Goal: Book appointment/travel/reservation

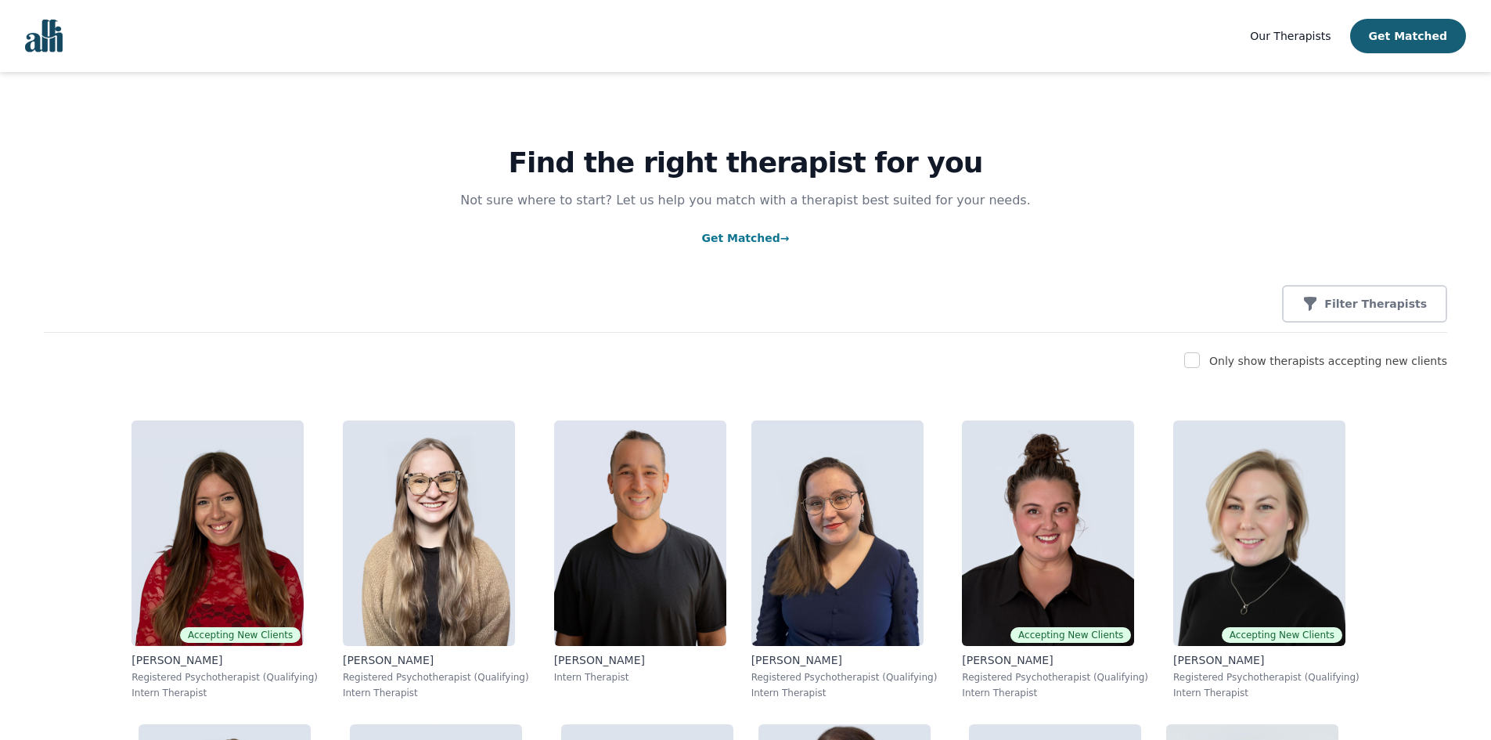
click at [720, 243] on link "Get Matched →" at bounding box center [745, 238] width 88 height 13
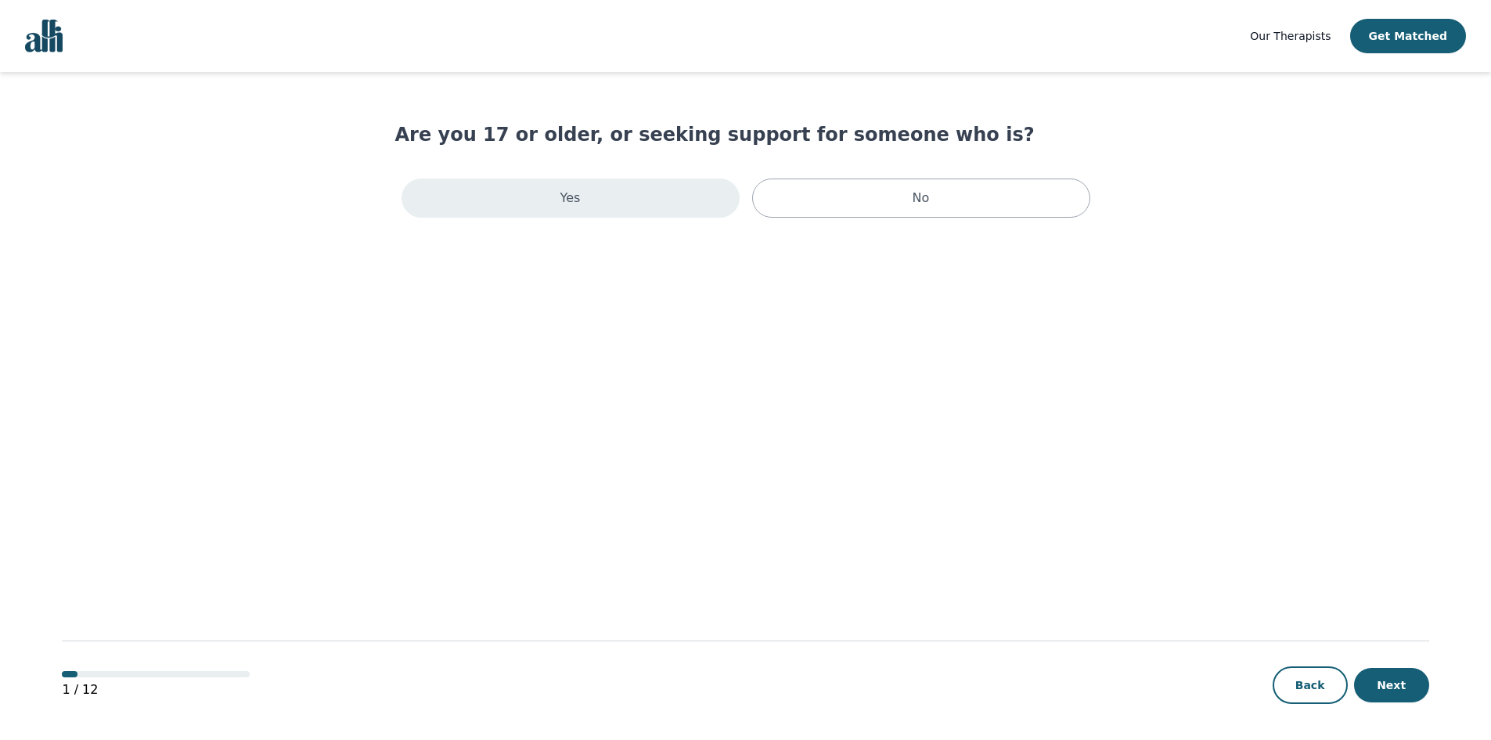
click at [608, 198] on div "Yes" at bounding box center [571, 197] width 338 height 39
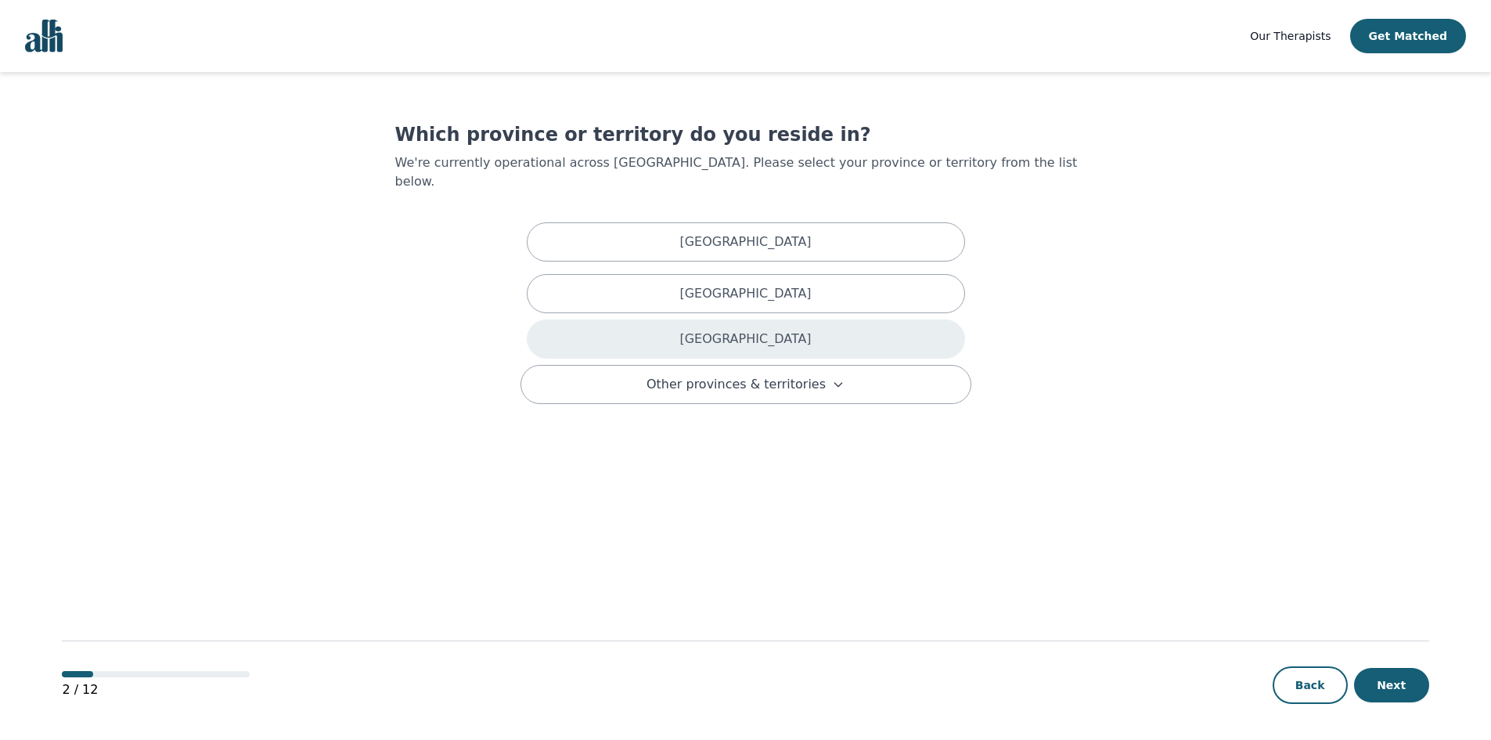
click at [629, 323] on div "[GEOGRAPHIC_DATA]" at bounding box center [746, 338] width 438 height 39
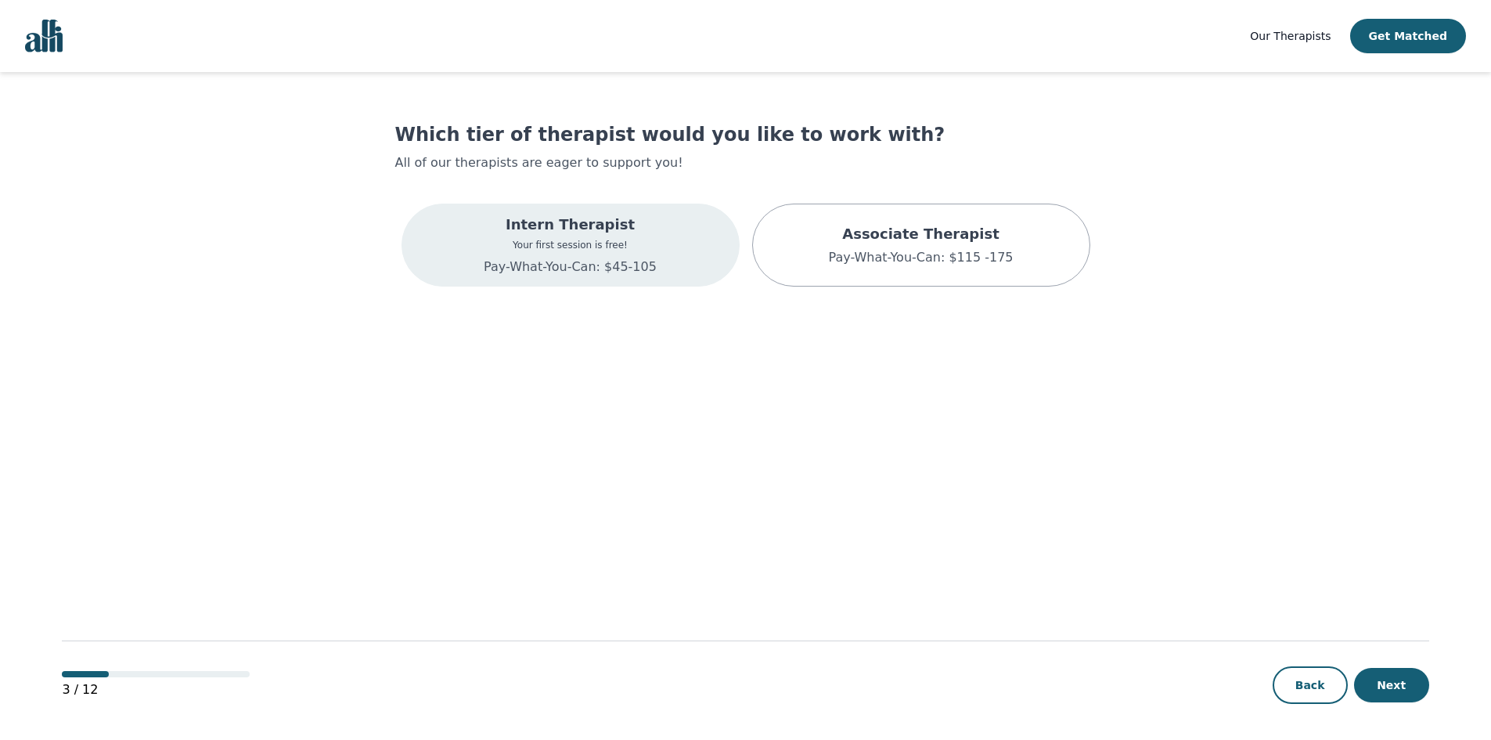
click at [571, 261] on p "Pay-What-You-Can: $45-105" at bounding box center [570, 267] width 173 height 19
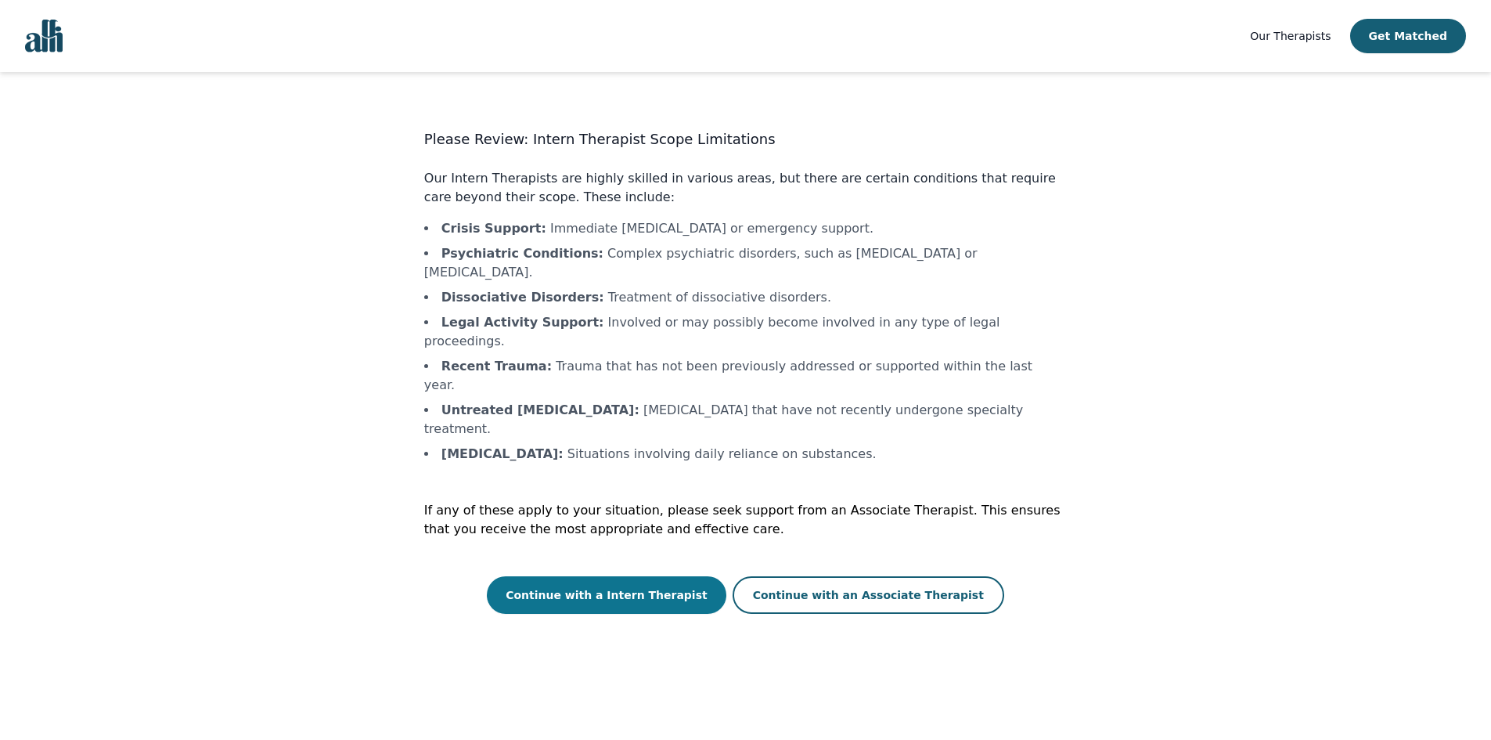
click at [645, 576] on button "Continue with a Intern Therapist" at bounding box center [607, 595] width 240 height 38
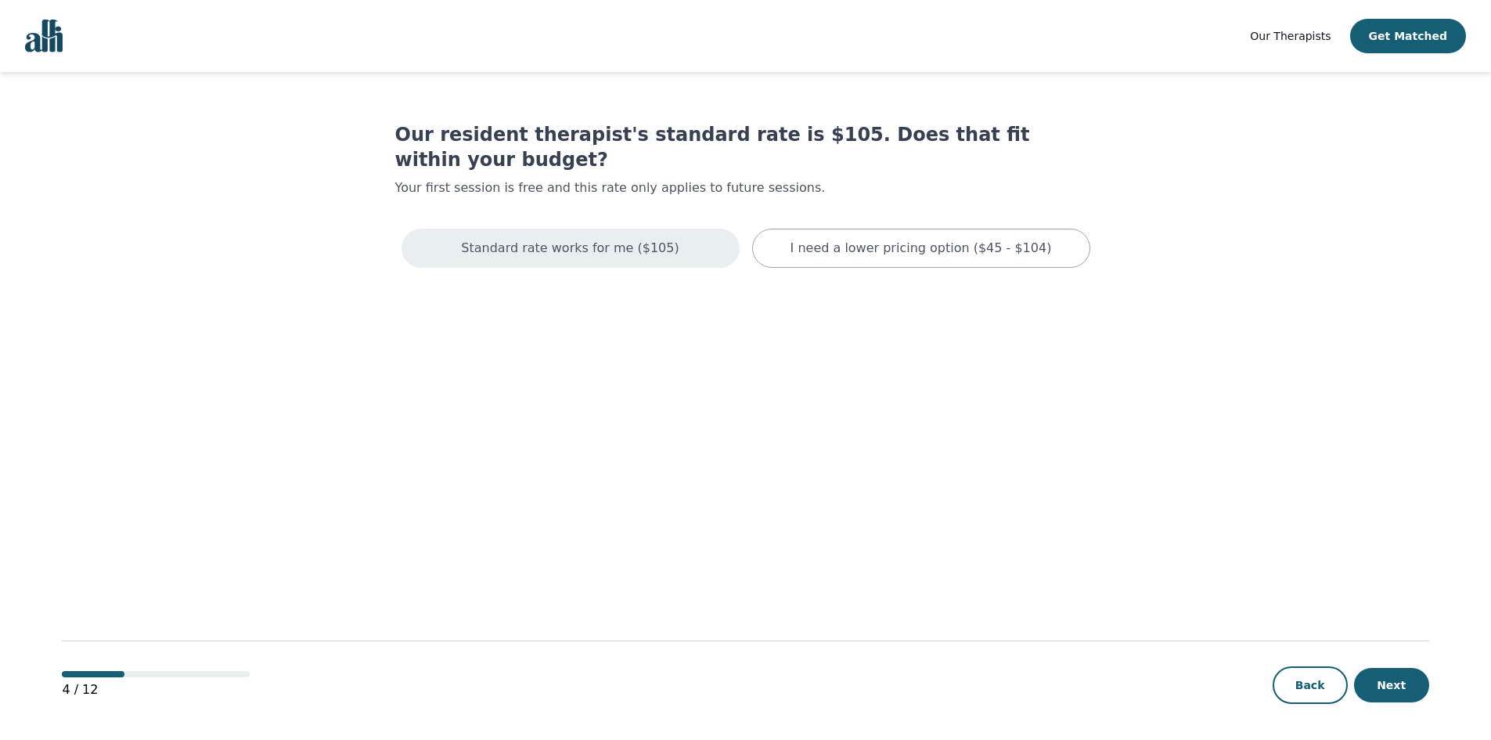
click at [473, 229] on div "Standard rate works for me ($105)" at bounding box center [571, 248] width 338 height 39
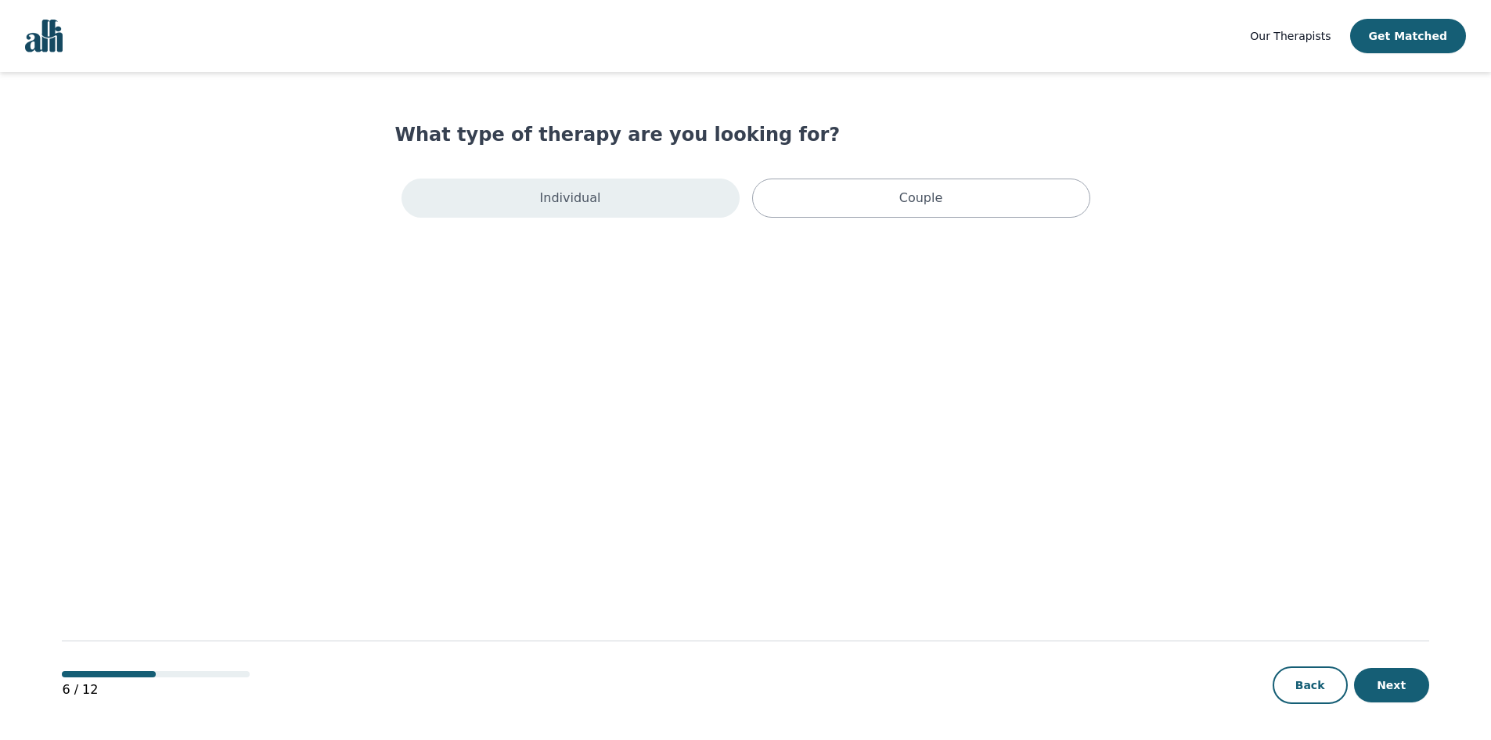
click at [506, 196] on div "Individual" at bounding box center [571, 197] width 338 height 39
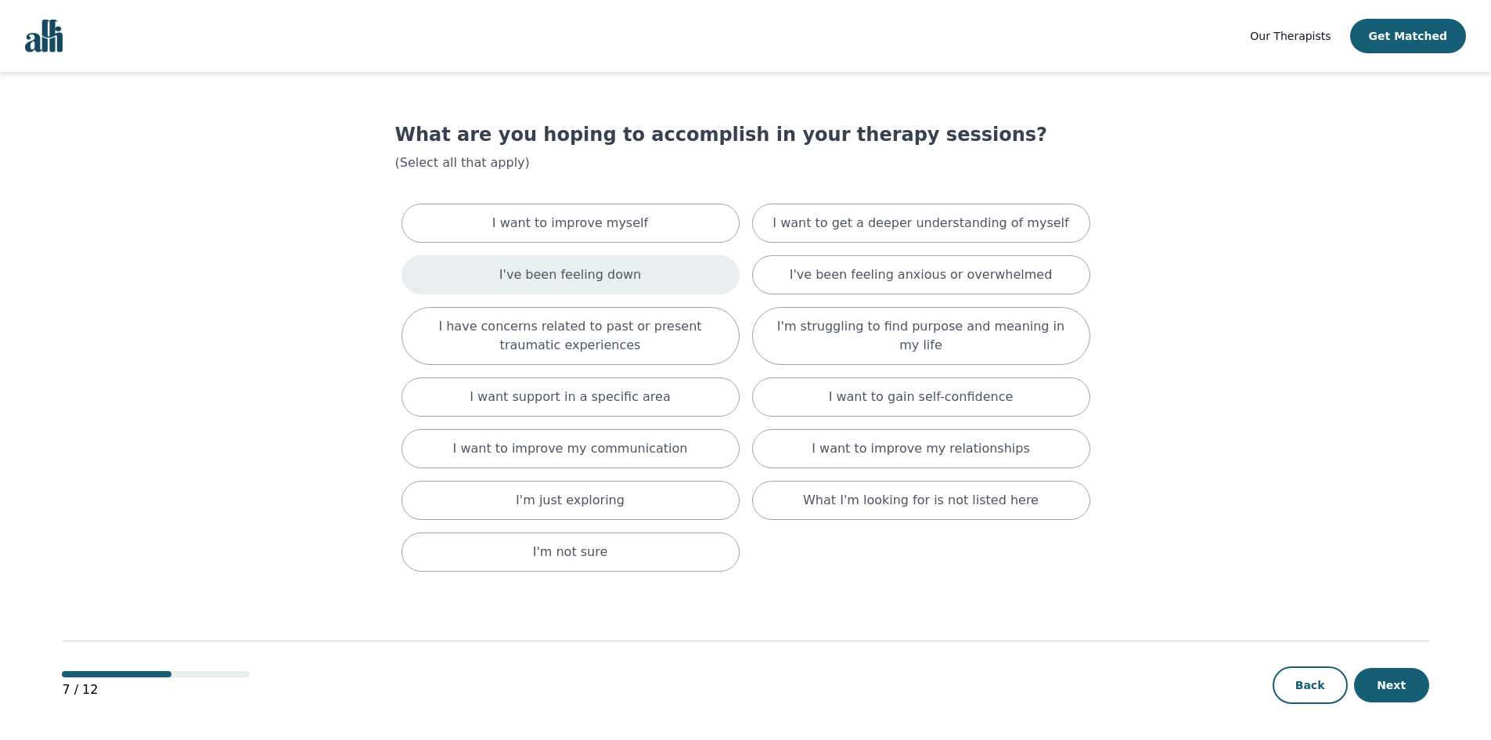
click at [471, 266] on div "I've been feeling down" at bounding box center [571, 274] width 338 height 39
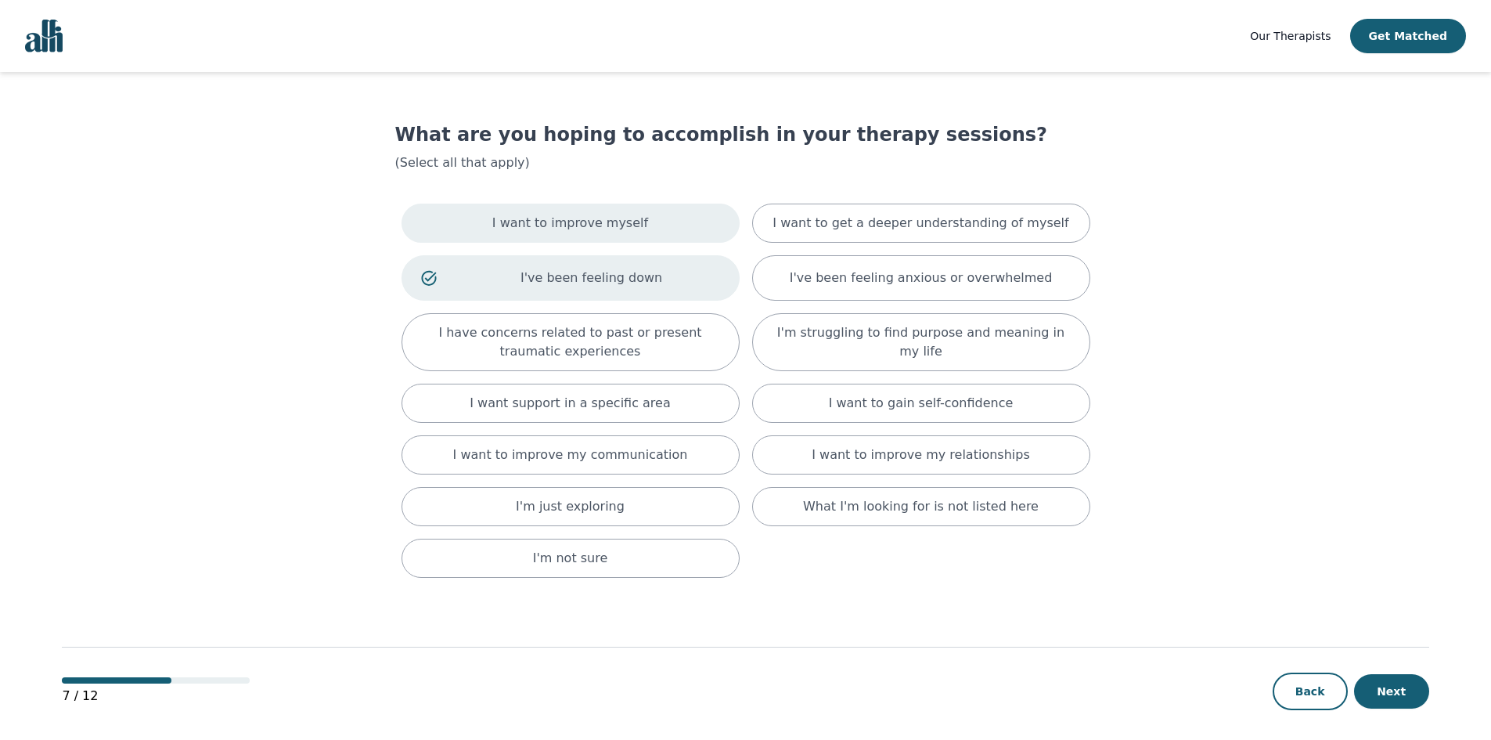
click at [557, 225] on p "I want to improve myself" at bounding box center [570, 223] width 156 height 19
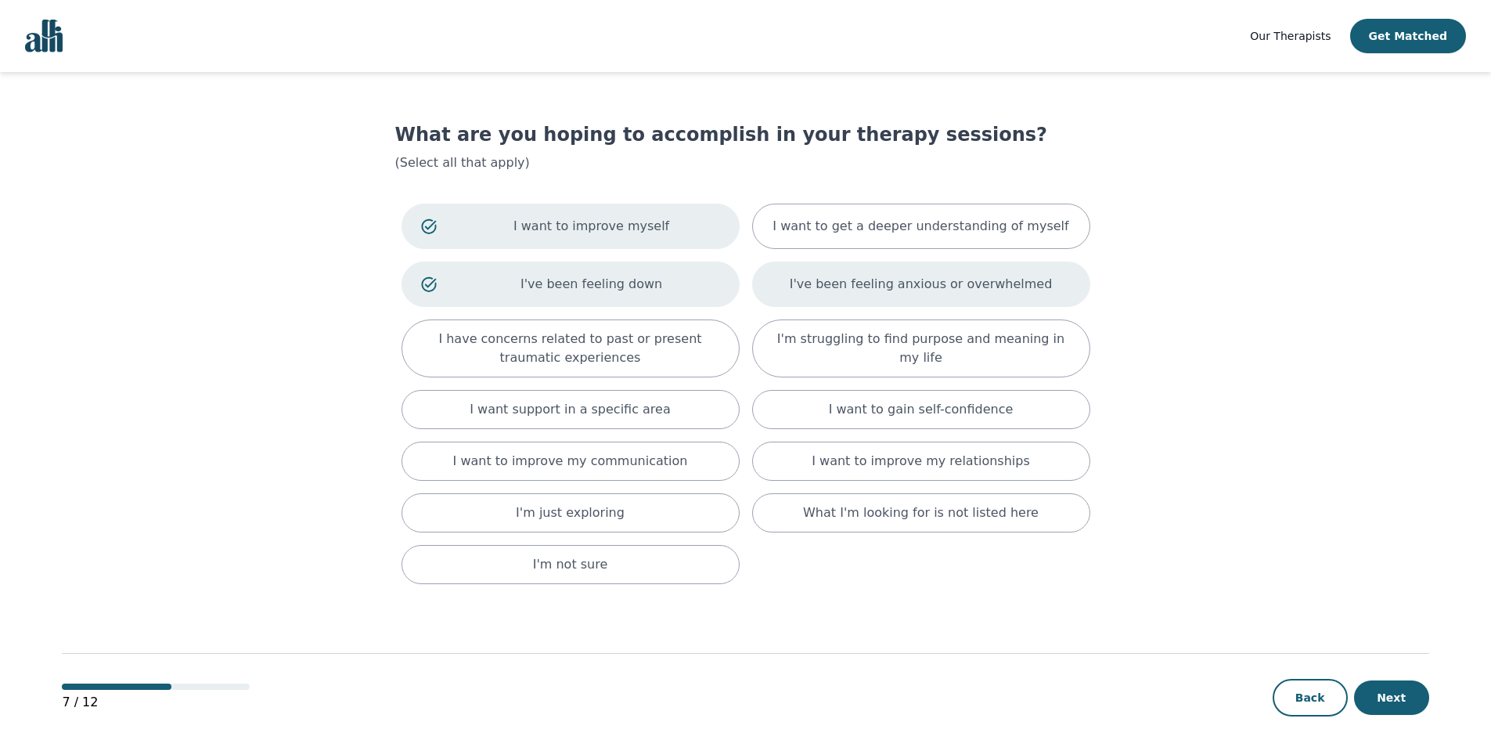
click at [999, 291] on p "I've been feeling anxious or overwhelmed" at bounding box center [921, 284] width 263 height 19
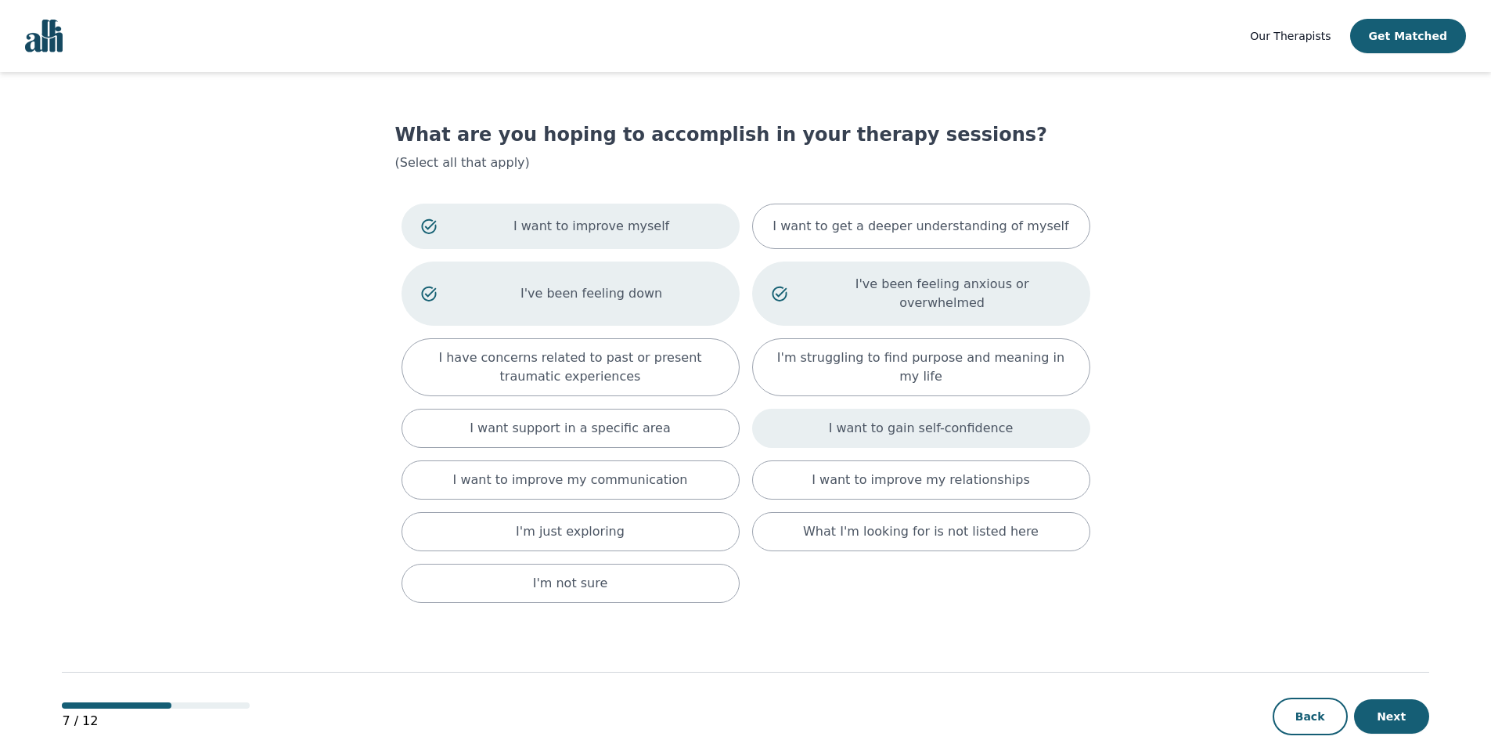
click at [954, 419] on p "I want to gain self-confidence" at bounding box center [921, 428] width 185 height 19
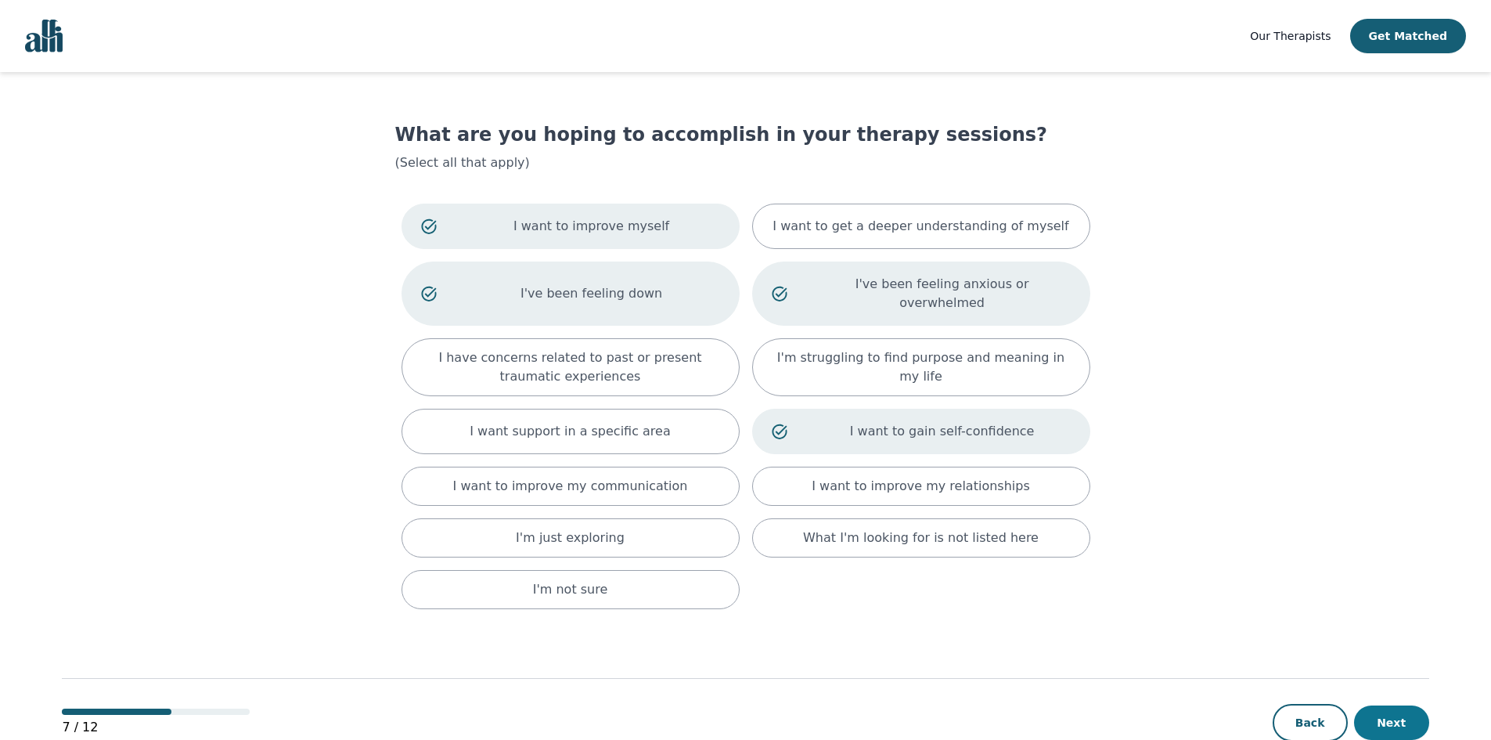
click at [1392, 705] on button "Next" at bounding box center [1391, 722] width 75 height 34
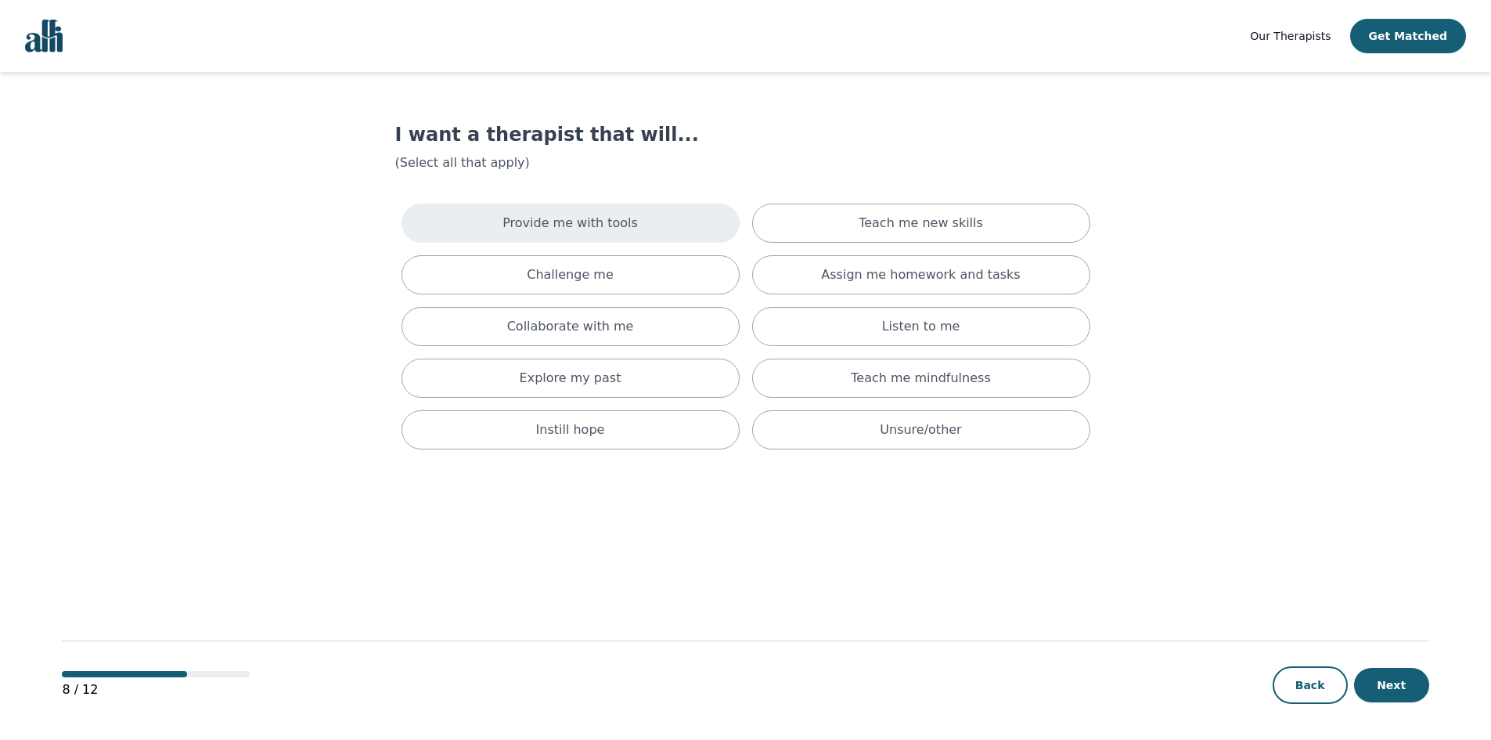
click at [608, 218] on p "Provide me with tools" at bounding box center [570, 223] width 135 height 19
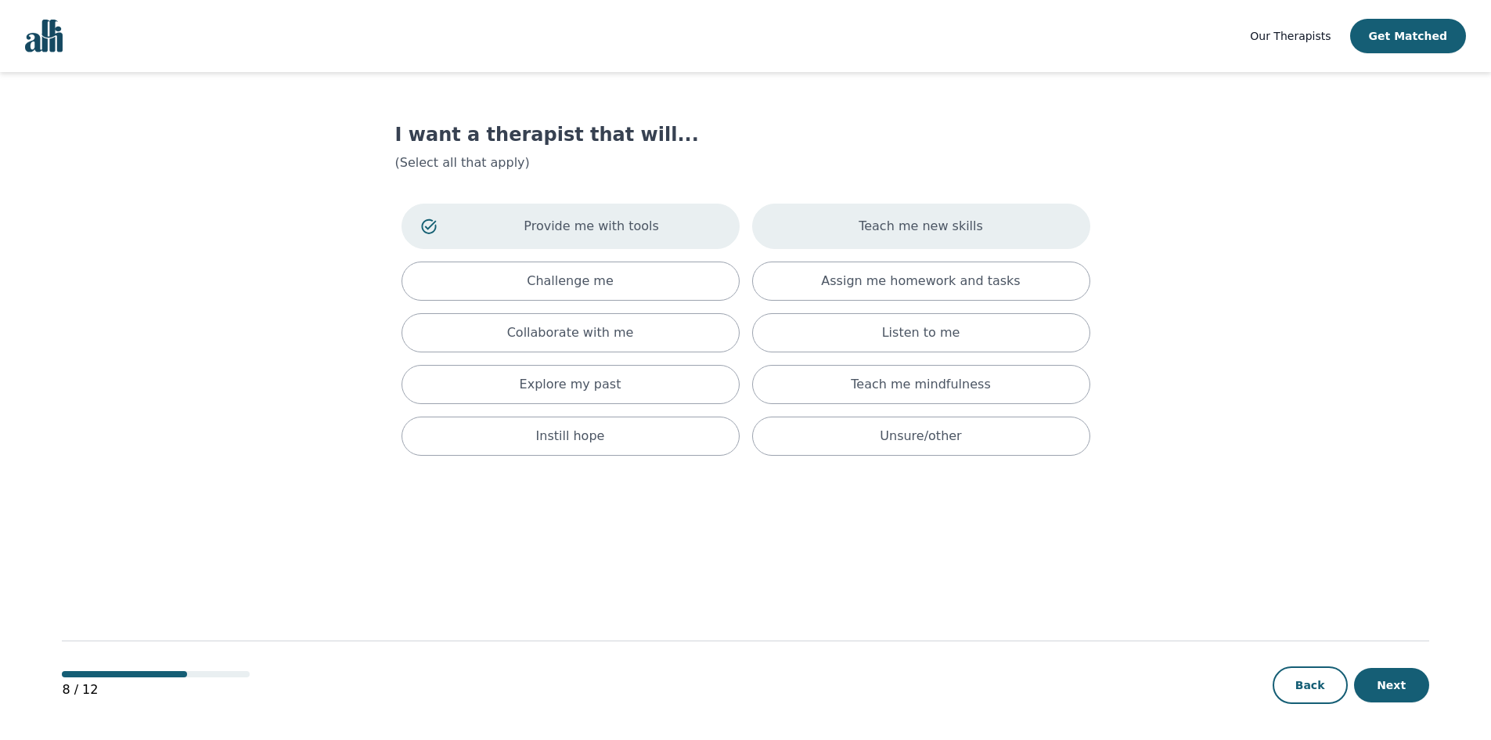
click at [928, 238] on div "Teach me new skills" at bounding box center [921, 226] width 338 height 45
click at [928, 284] on p "Assign me homework and tasks" at bounding box center [920, 281] width 199 height 19
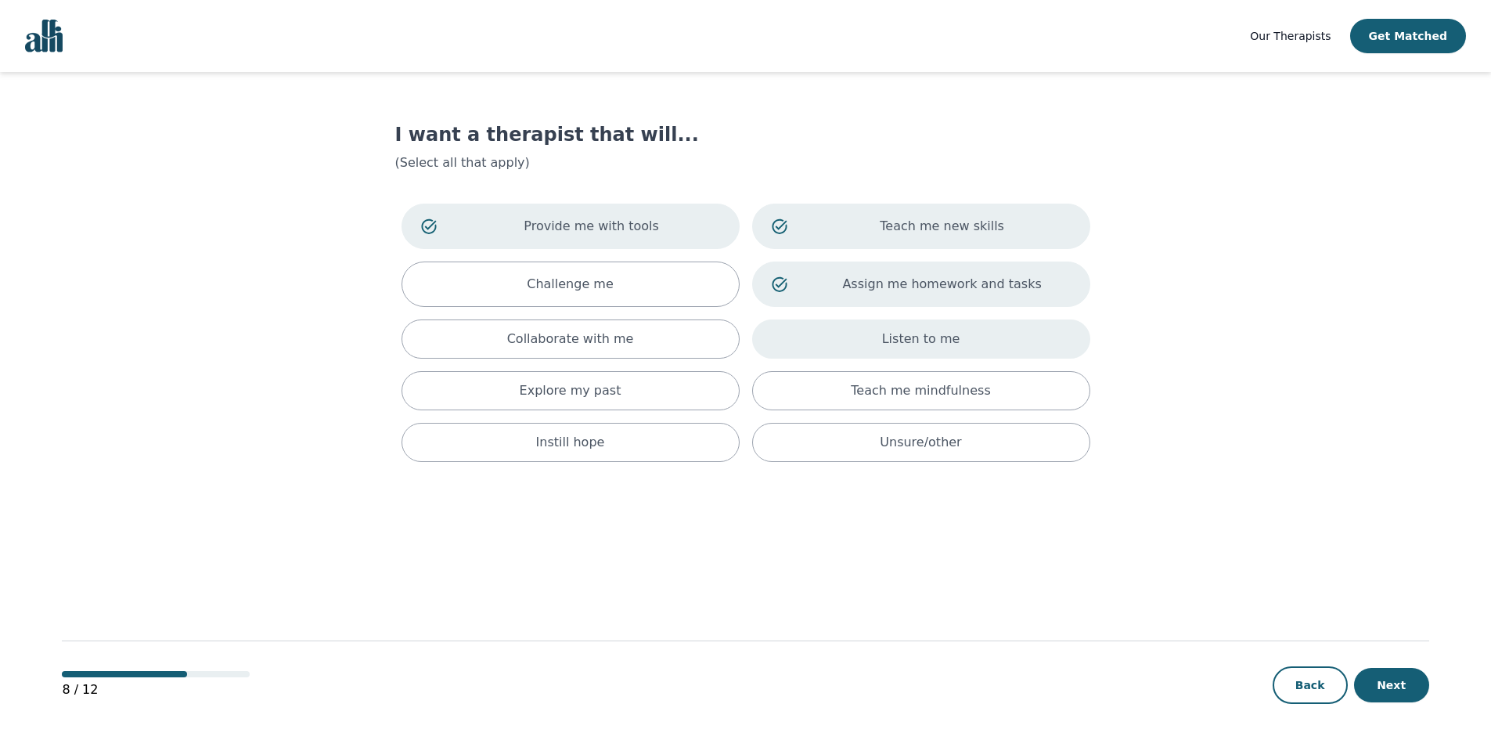
click at [903, 335] on p "Listen to me" at bounding box center [921, 339] width 78 height 19
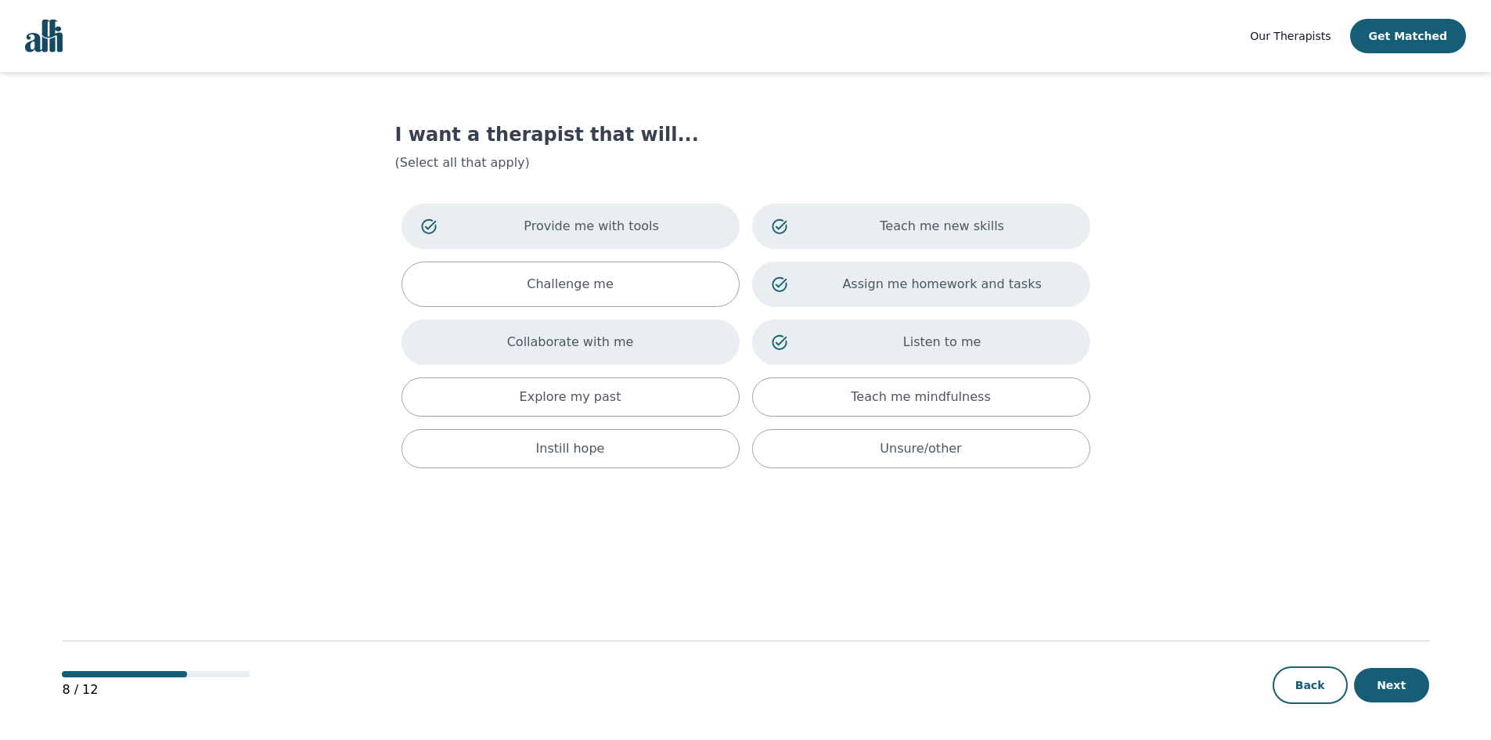
click at [590, 337] on p "Collaborate with me" at bounding box center [570, 342] width 127 height 19
click at [572, 286] on p "Challenge me" at bounding box center [570, 284] width 87 height 19
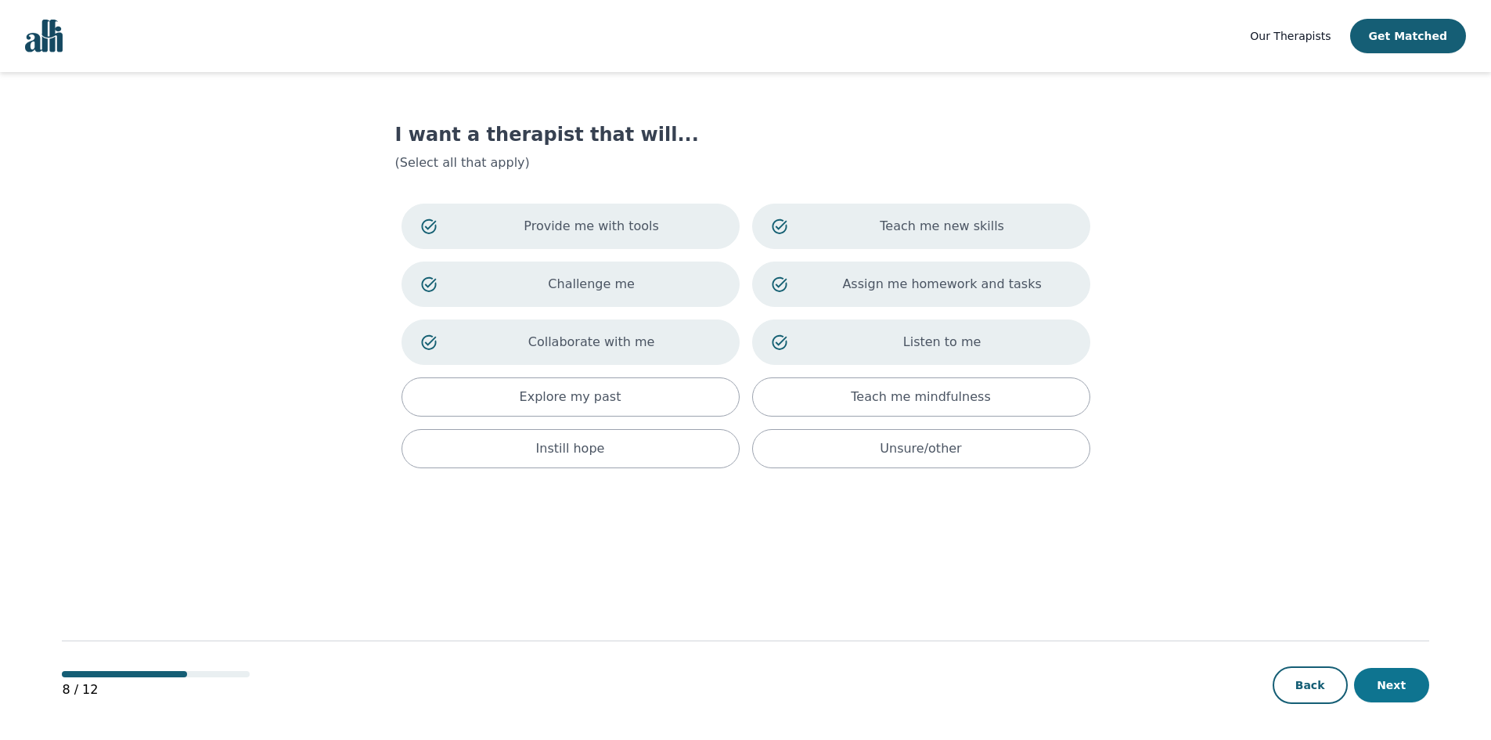
click at [1398, 683] on button "Next" at bounding box center [1391, 685] width 75 height 34
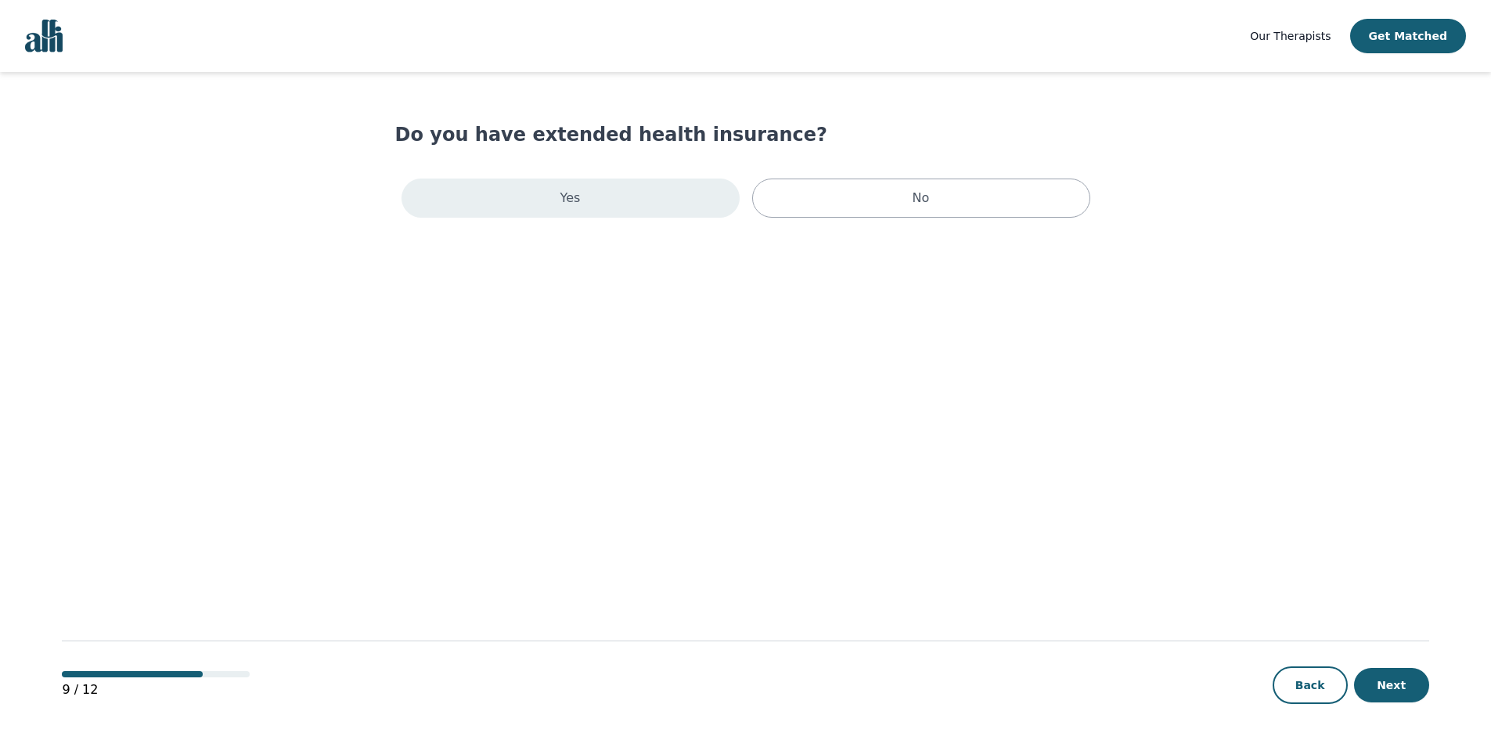
click at [564, 200] on p "Yes" at bounding box center [570, 198] width 20 height 19
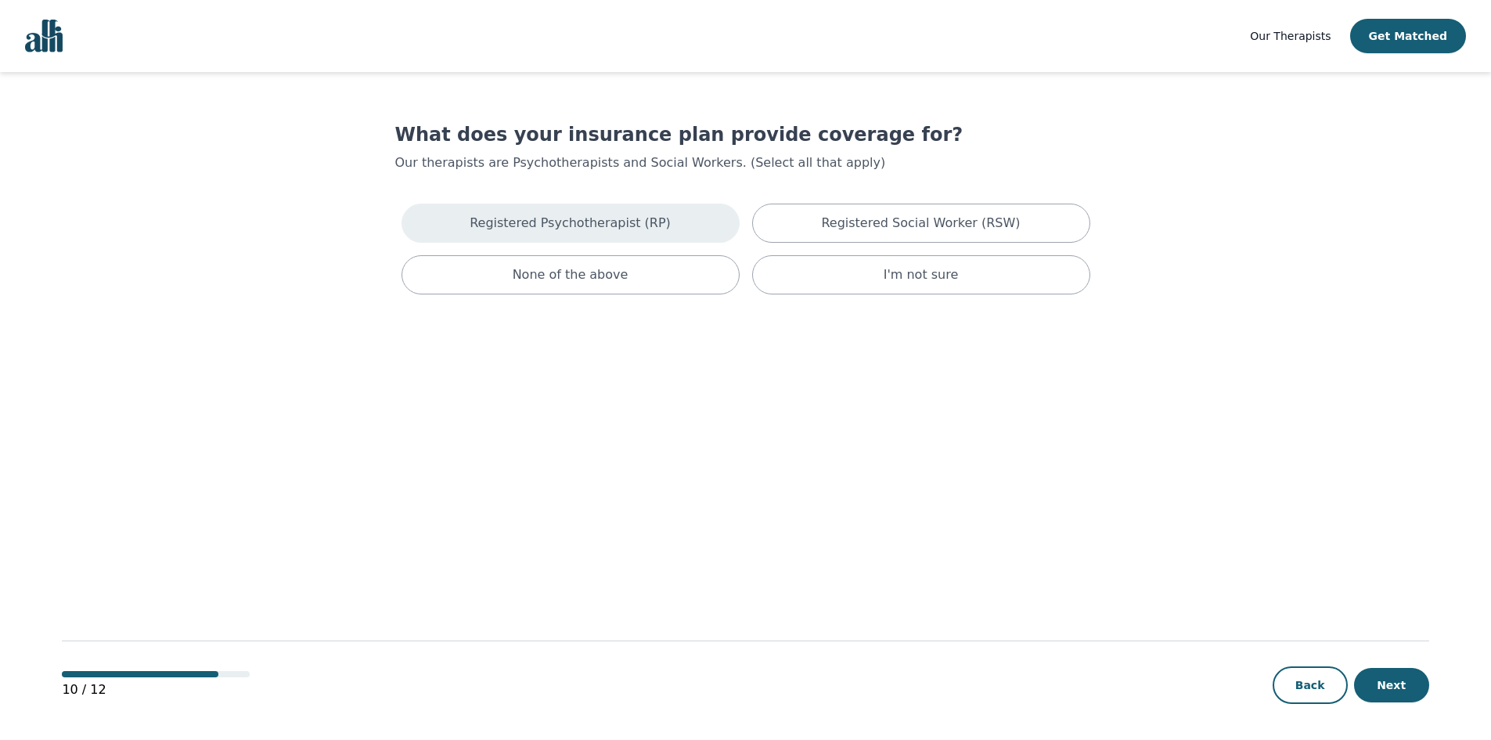
click at [587, 218] on p "Registered Psychotherapist (RP)" at bounding box center [570, 223] width 201 height 19
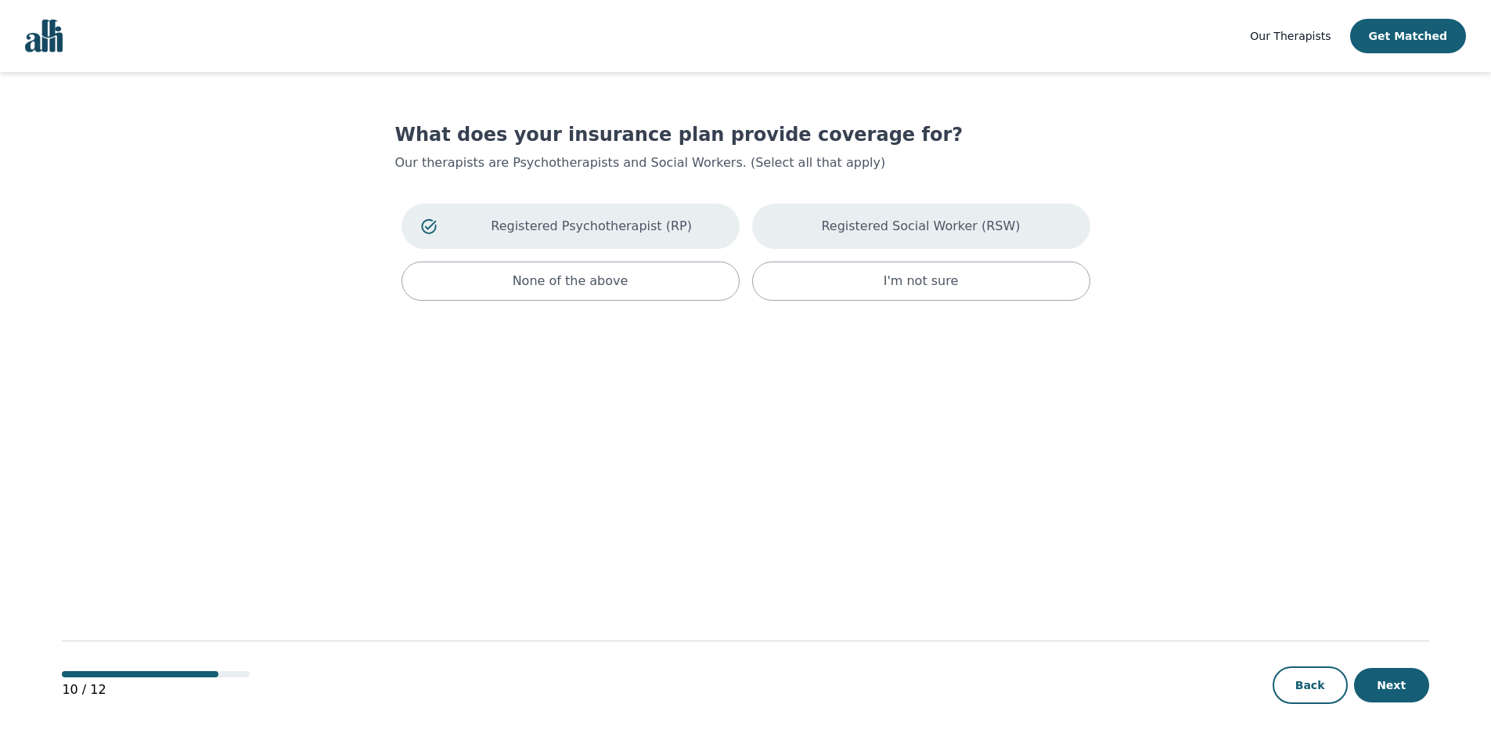
click at [908, 233] on p "Registered Social Worker (RSW)" at bounding box center [920, 226] width 199 height 19
click at [1394, 688] on button "Next" at bounding box center [1391, 685] width 75 height 34
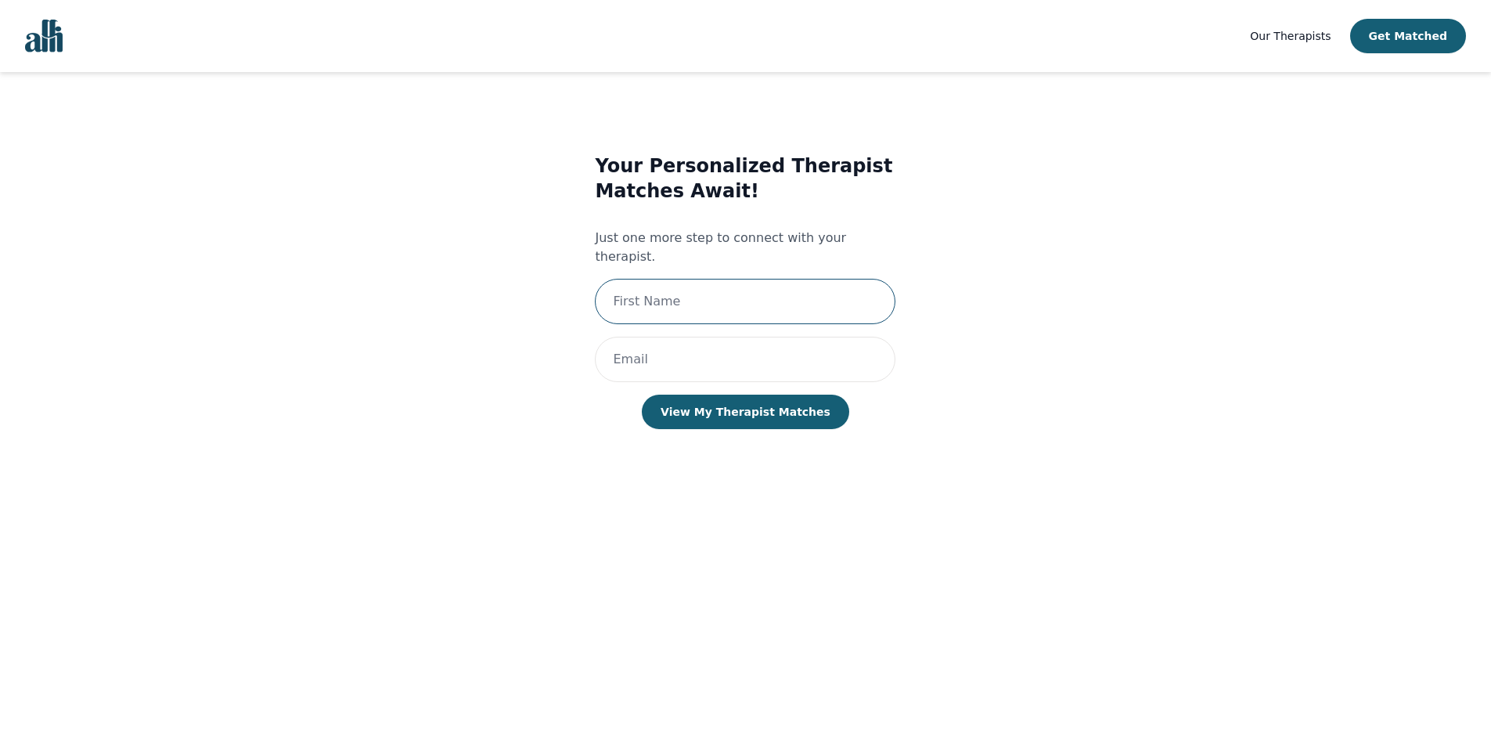
click at [642, 280] on input "text" at bounding box center [745, 301] width 301 height 45
type input "[PERSON_NAME]"
type input "[PERSON_NAME][EMAIL_ADDRESS][PERSON_NAME][DOMAIN_NAME]"
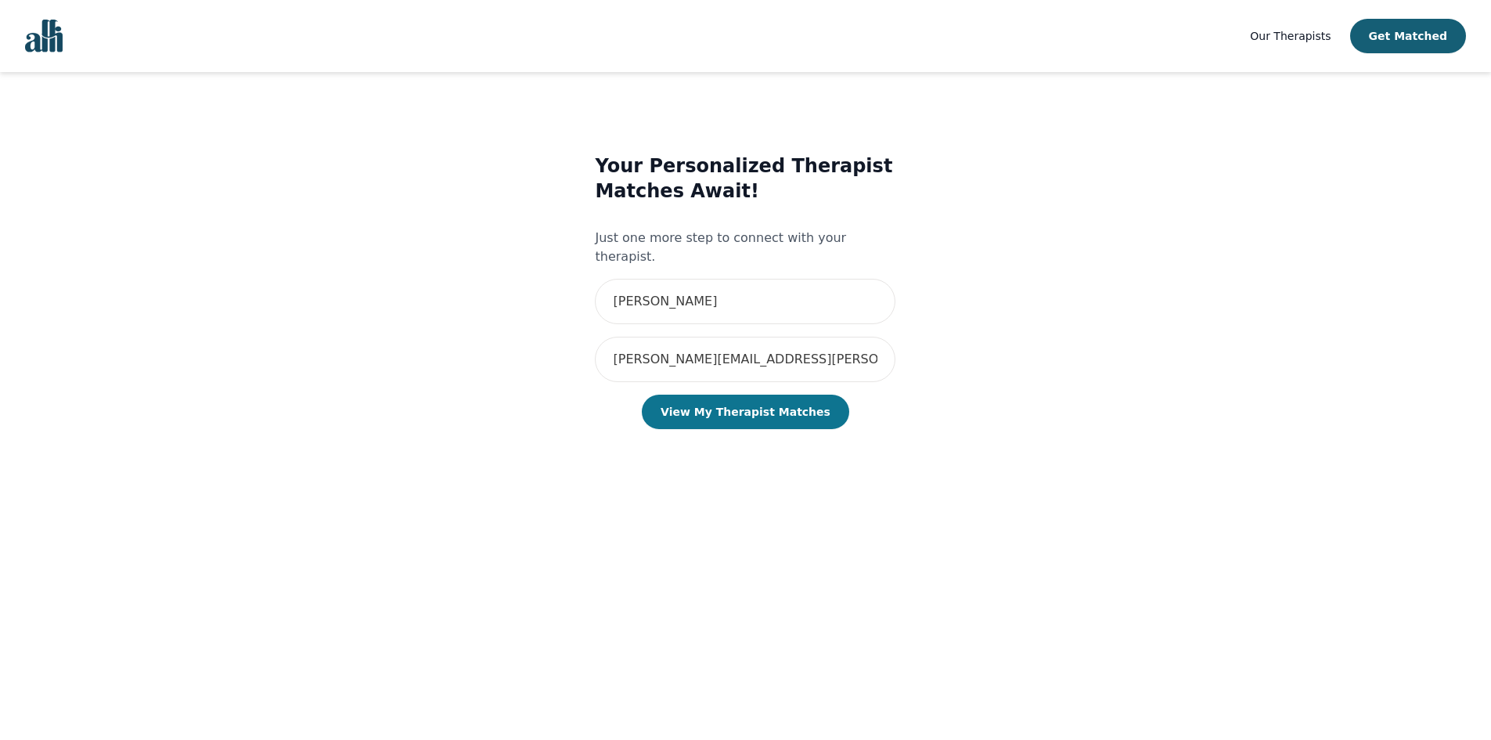
click at [718, 400] on button "View My Therapist Matches" at bounding box center [745, 412] width 207 height 34
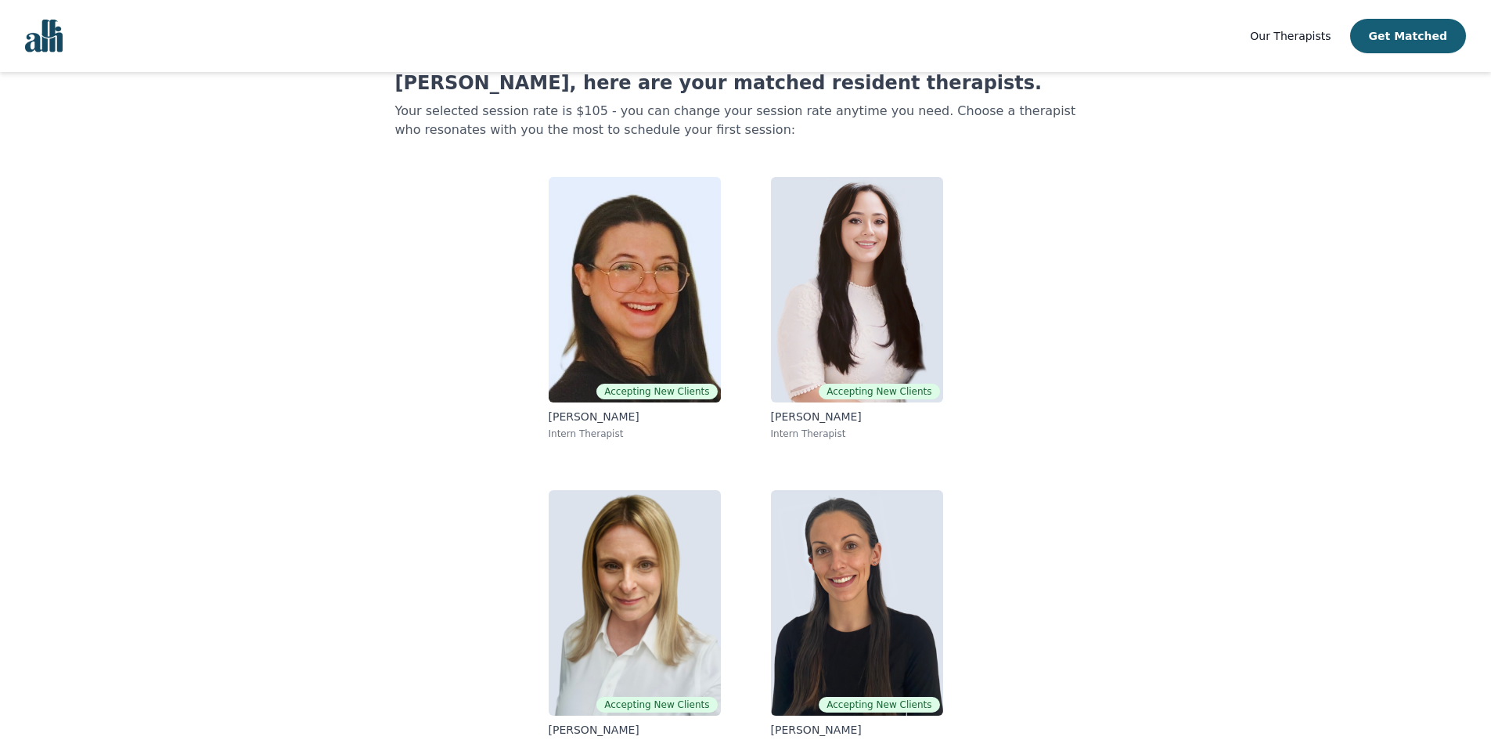
scroll to position [77, 0]
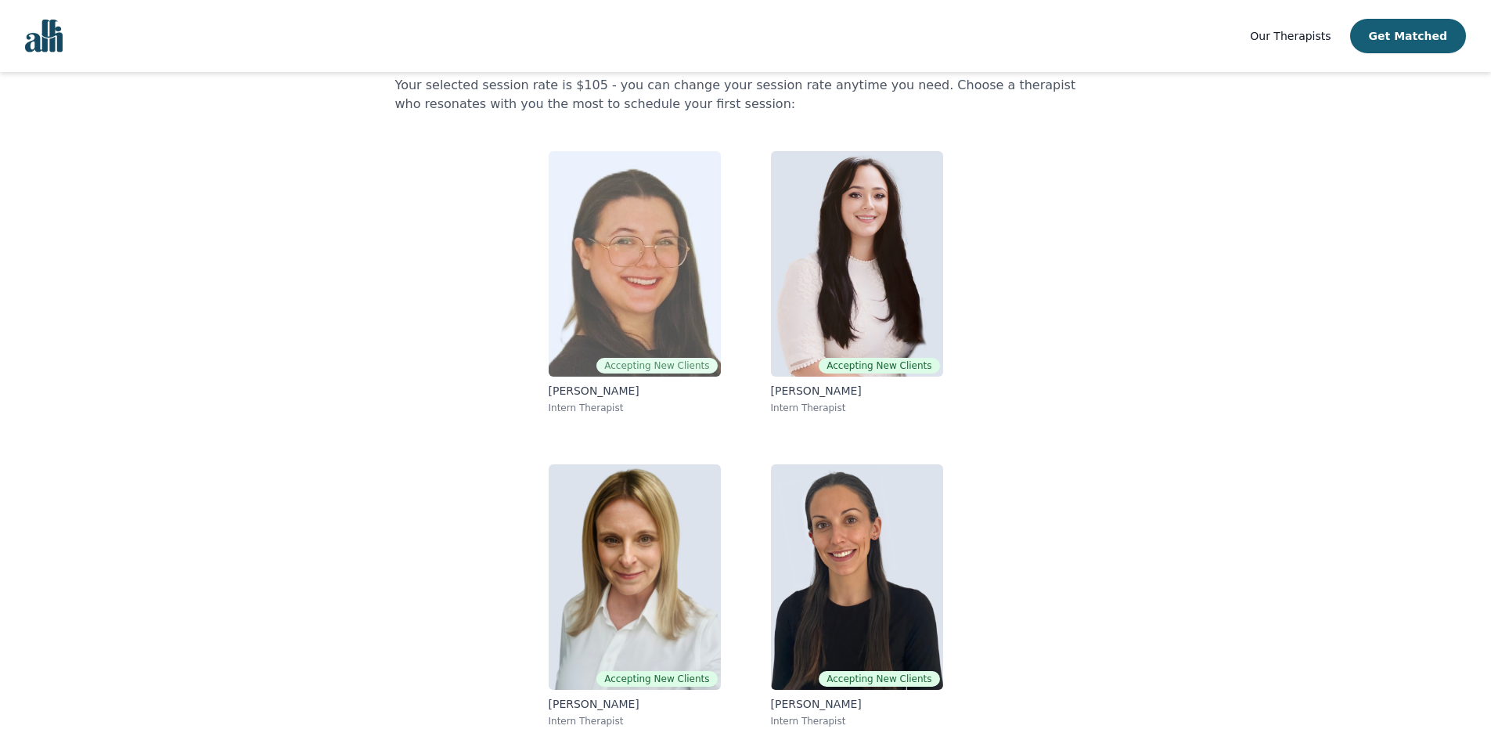
click at [664, 337] on img at bounding box center [635, 263] width 172 height 225
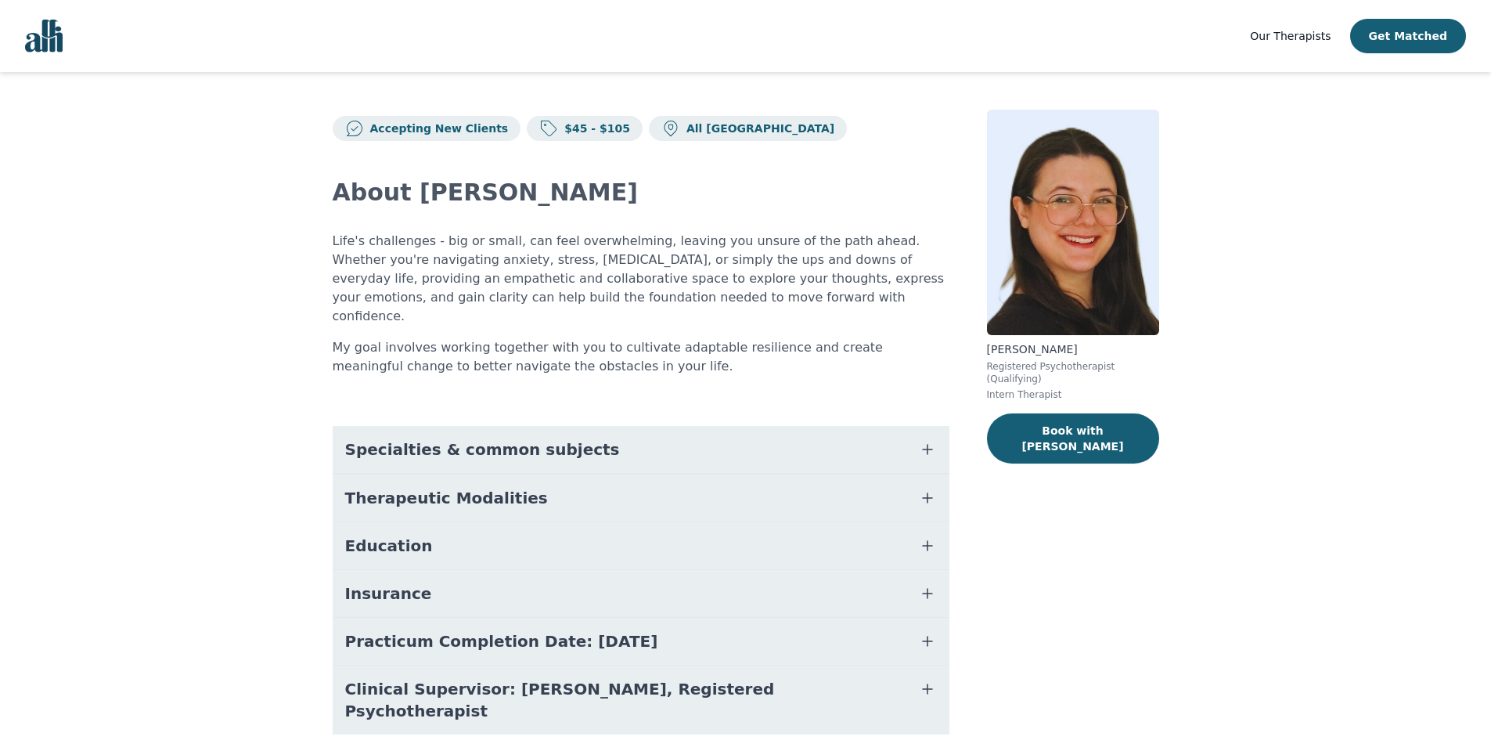
click at [926, 584] on icon "button" at bounding box center [927, 593] width 19 height 19
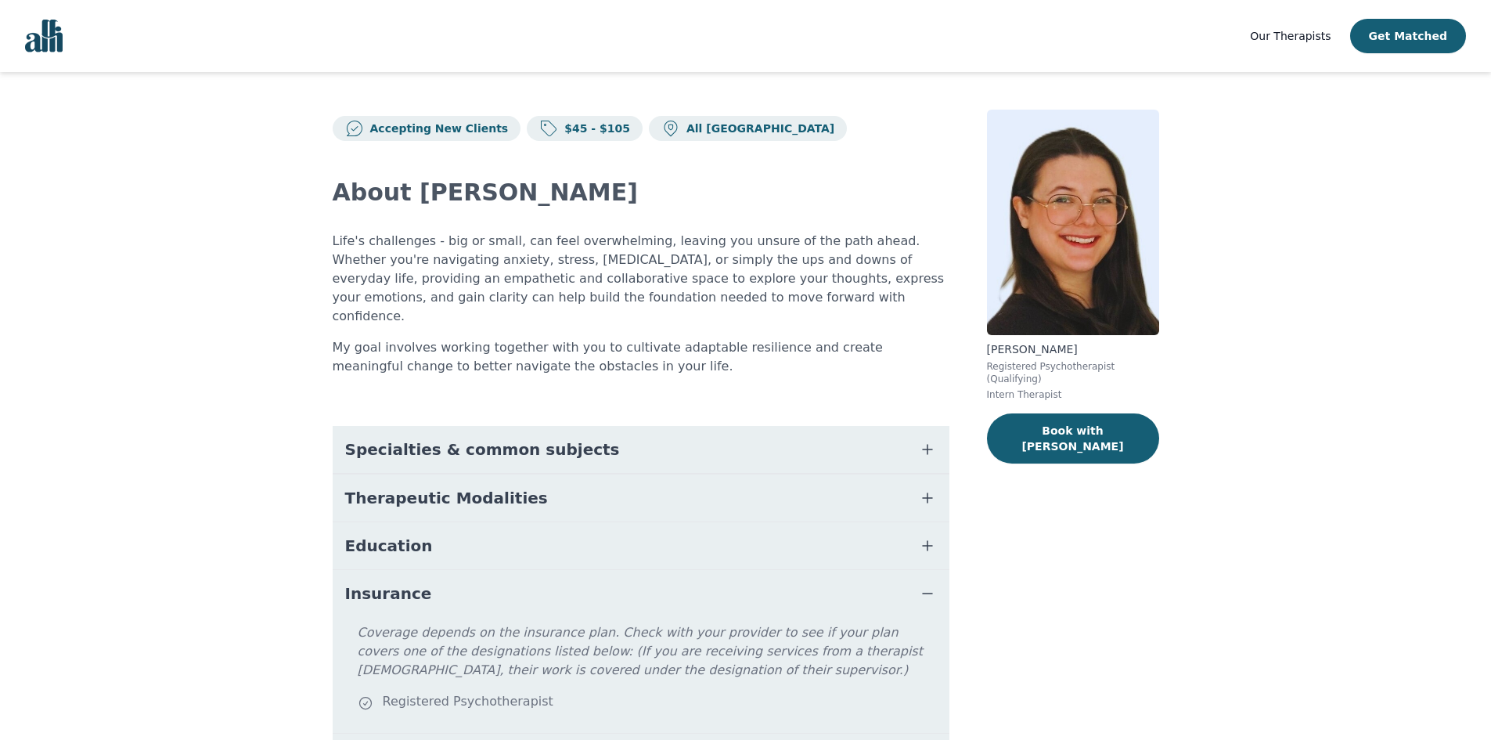
click at [926, 584] on icon "button" at bounding box center [927, 593] width 19 height 19
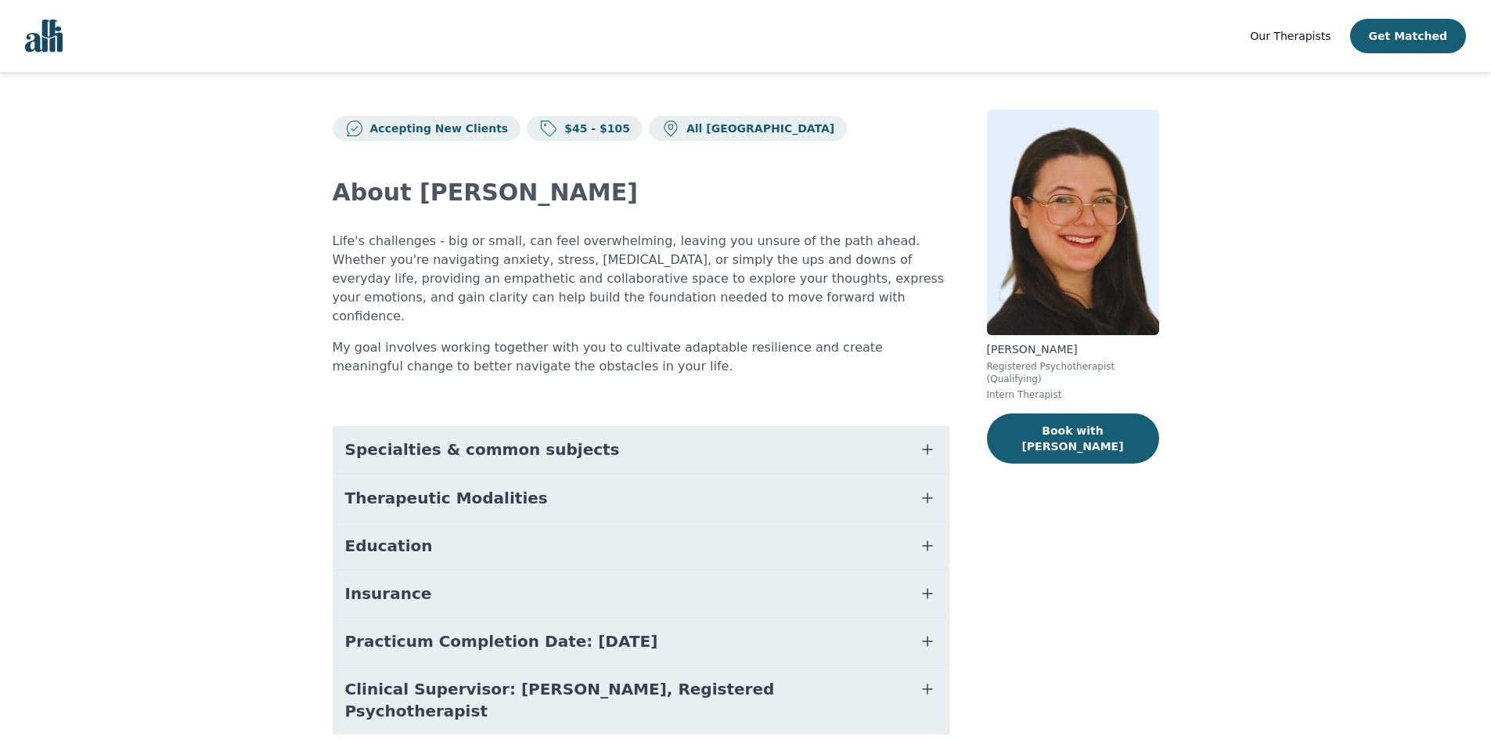
click at [925, 440] on icon "button" at bounding box center [927, 449] width 19 height 19
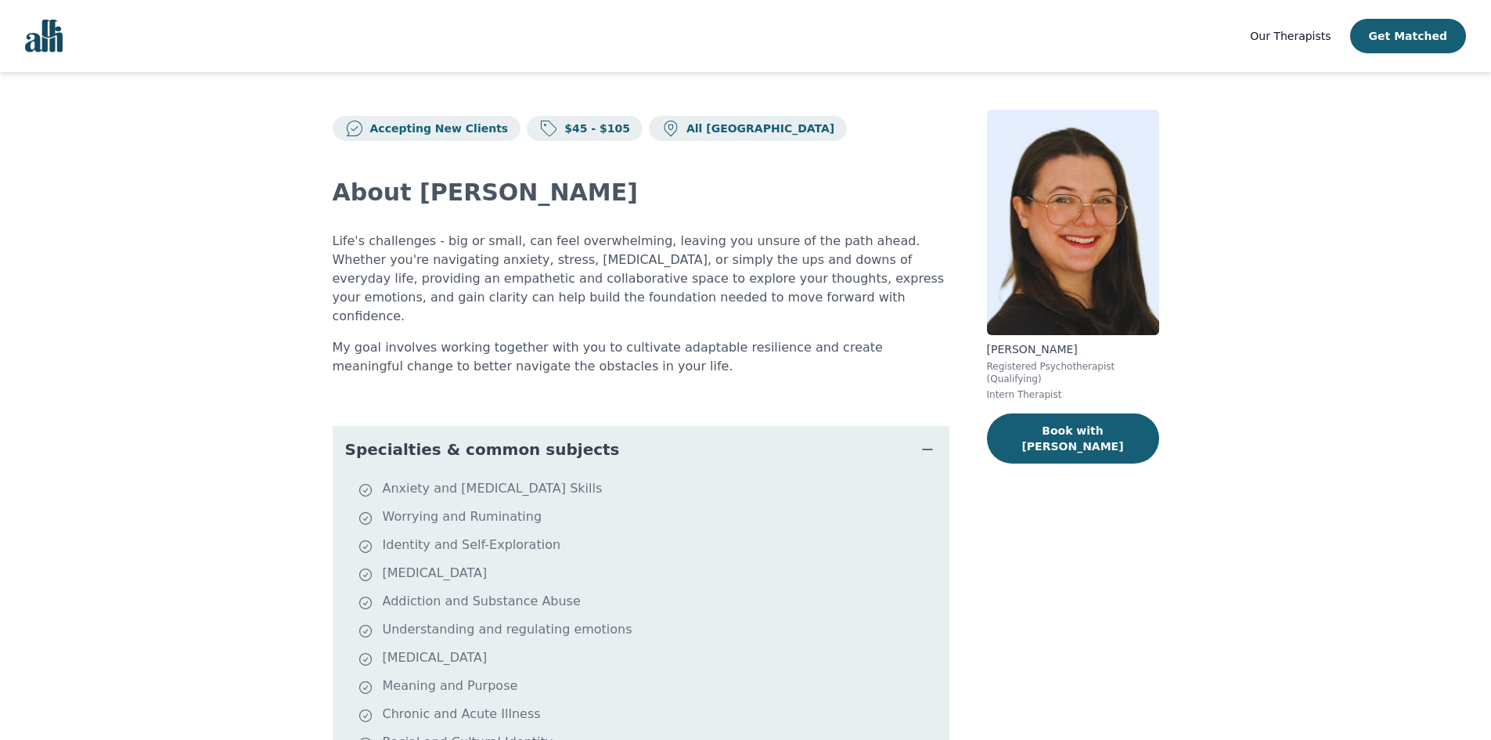
scroll to position [46, 0]
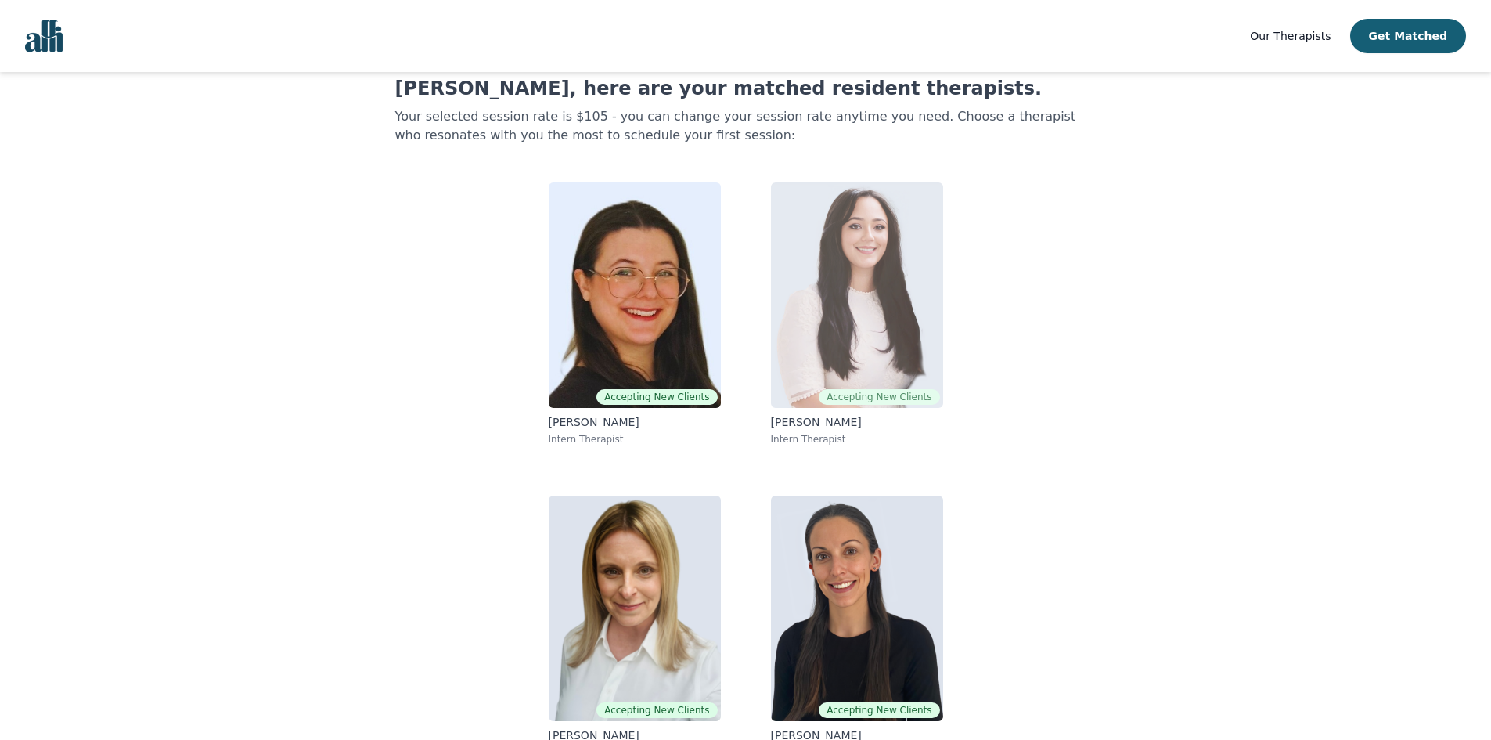
click at [874, 326] on img at bounding box center [857, 294] width 172 height 225
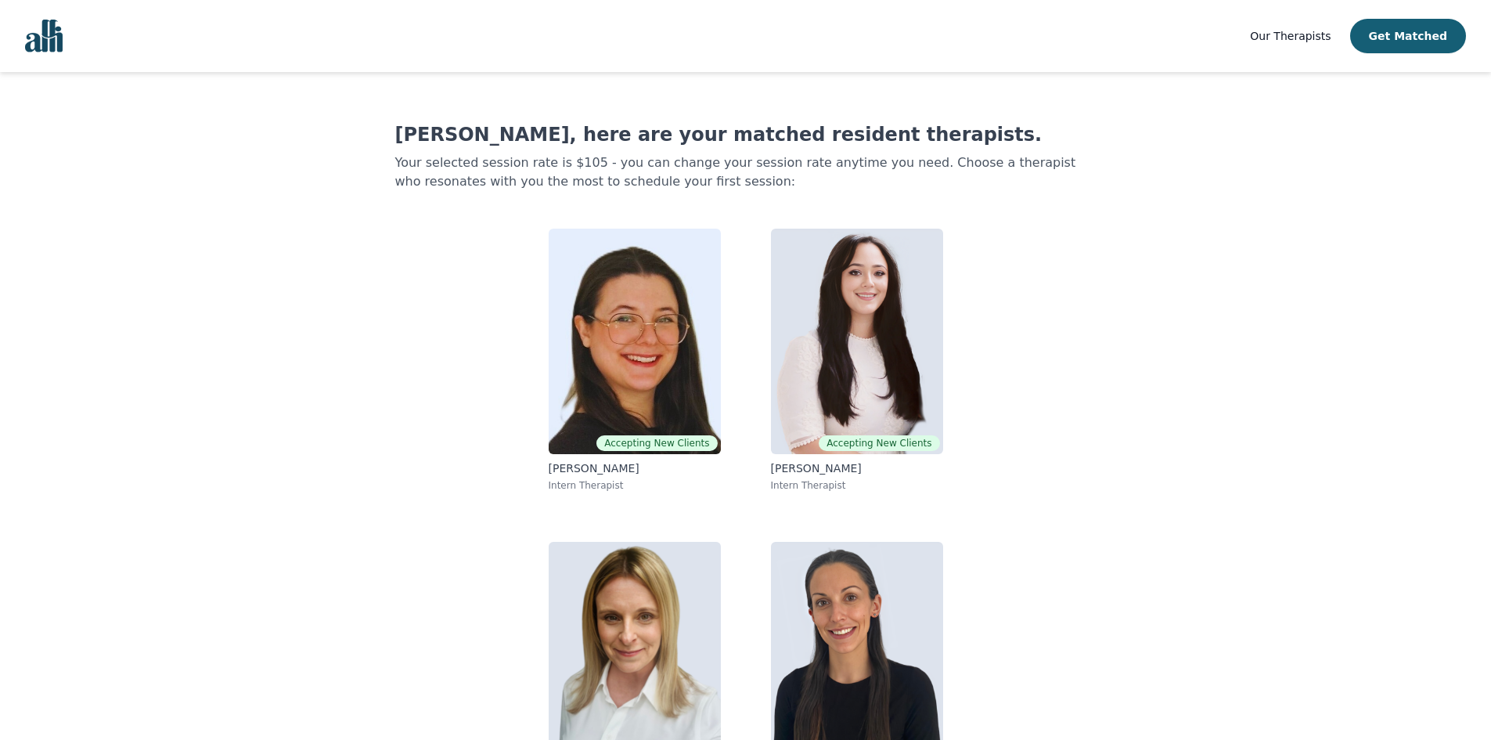
scroll to position [46, 0]
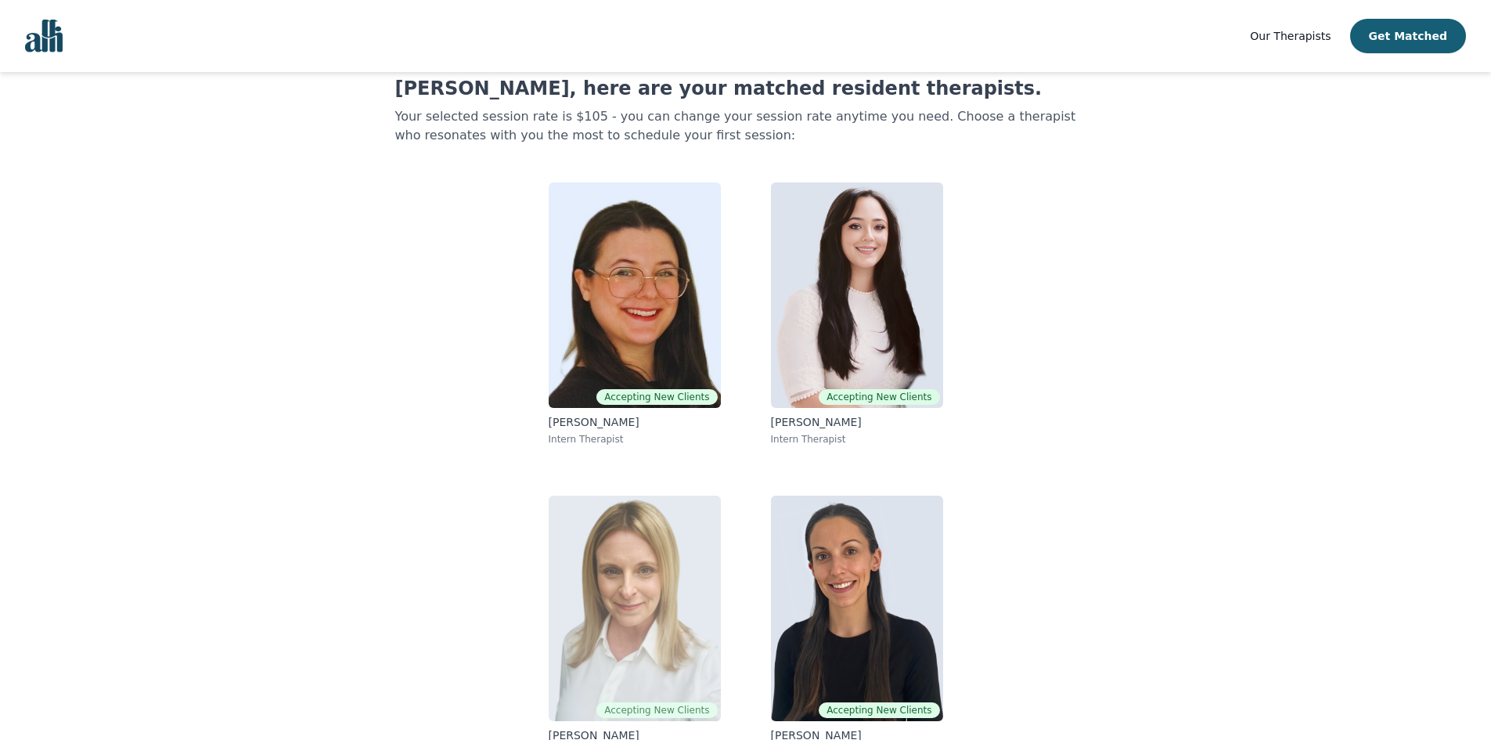
click at [670, 633] on img at bounding box center [635, 608] width 172 height 225
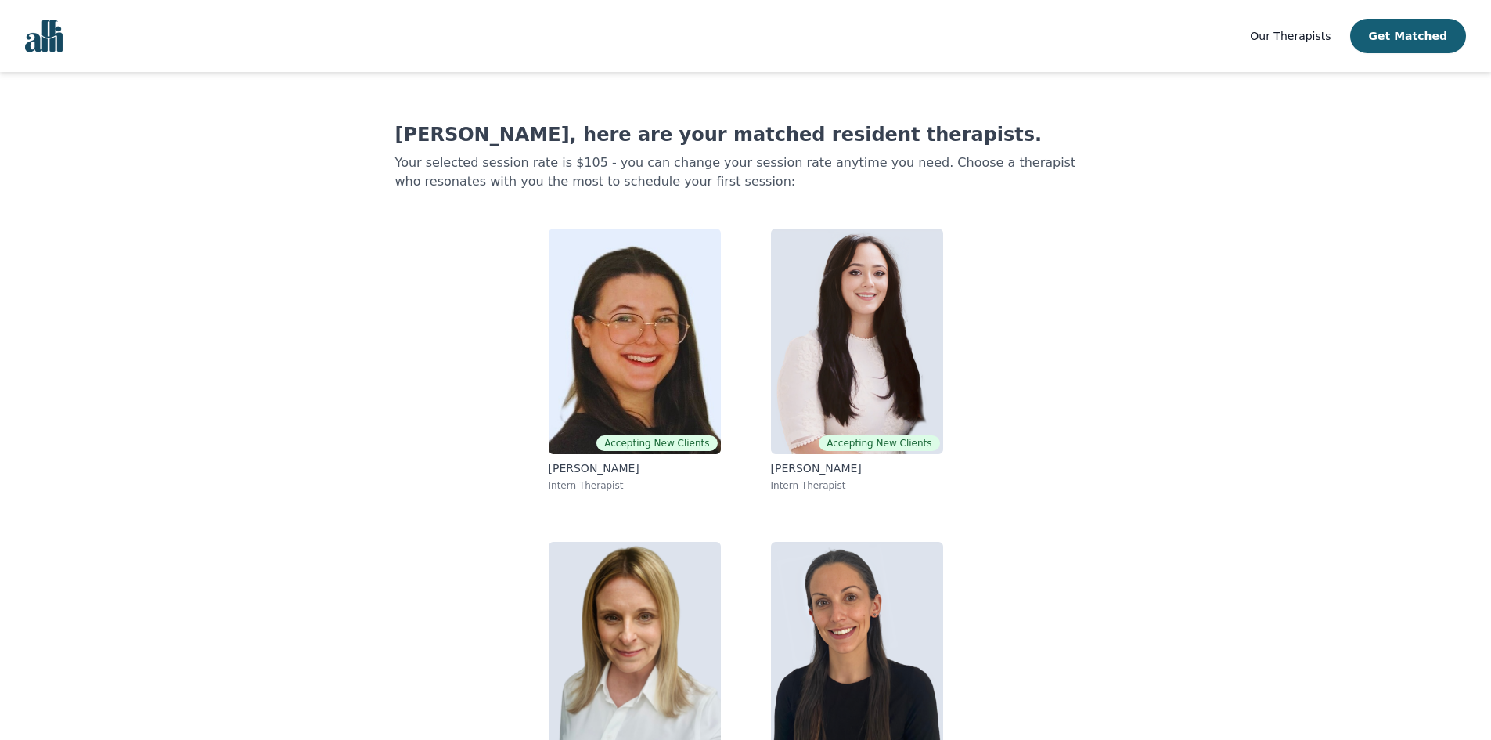
scroll to position [46, 0]
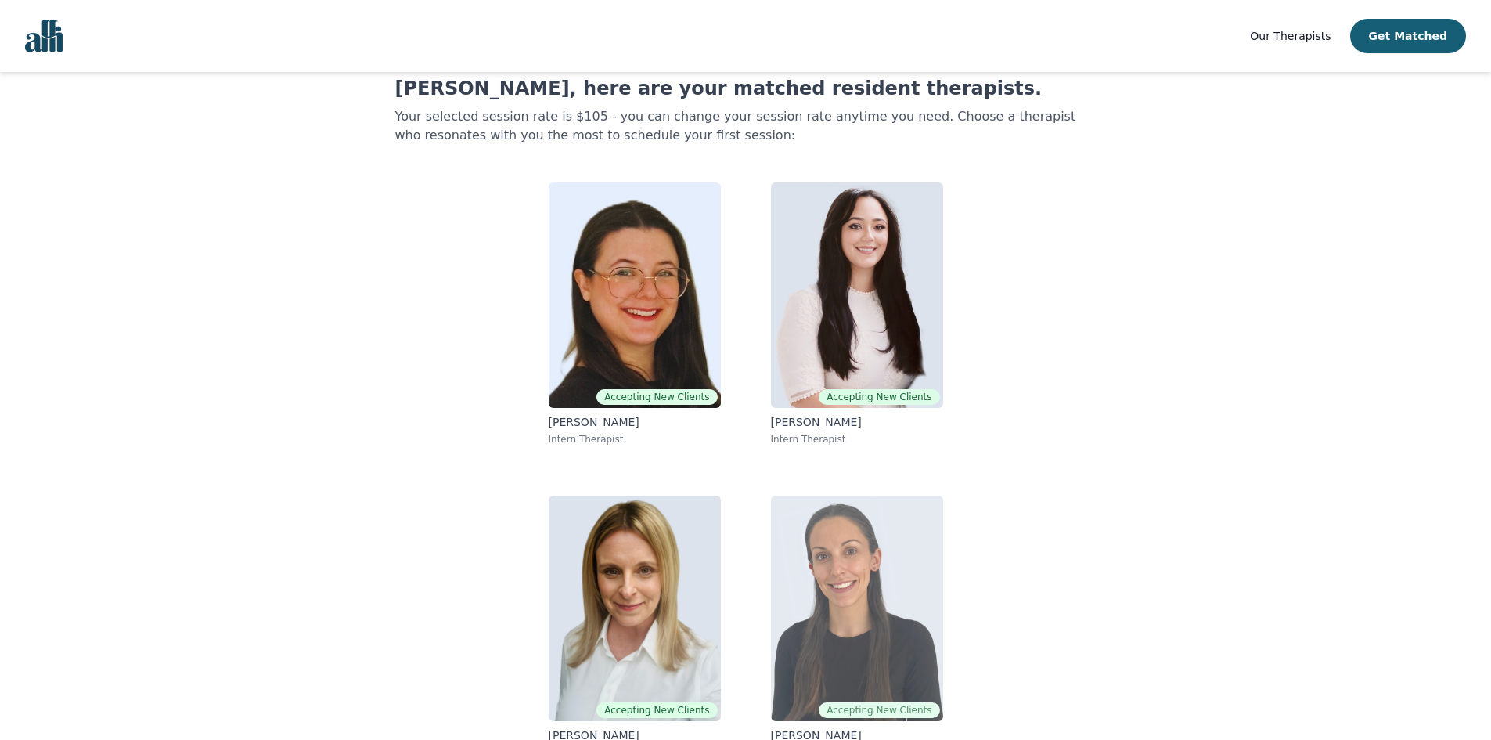
click at [900, 630] on img at bounding box center [857, 608] width 172 height 225
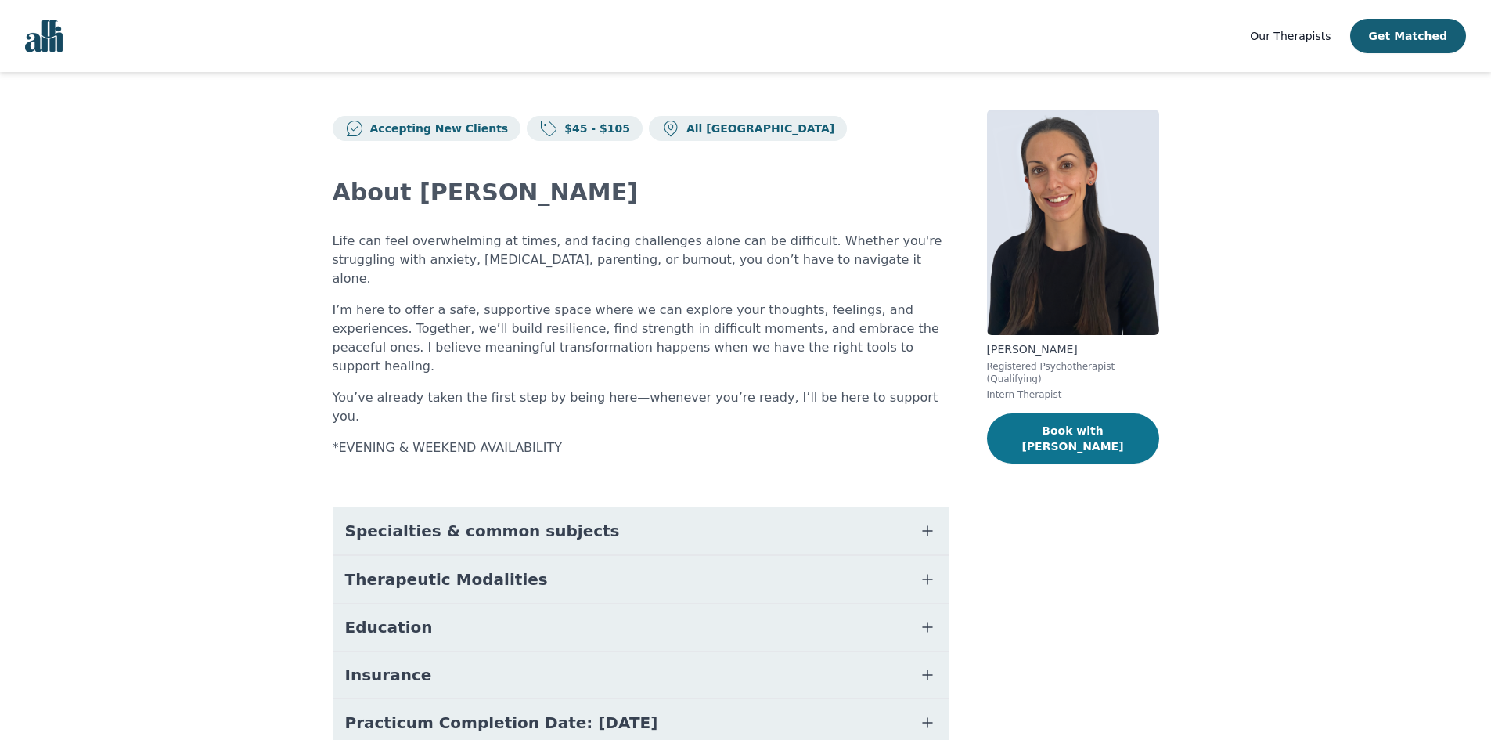
click at [1064, 424] on button "Book with [PERSON_NAME]" at bounding box center [1073, 438] width 172 height 50
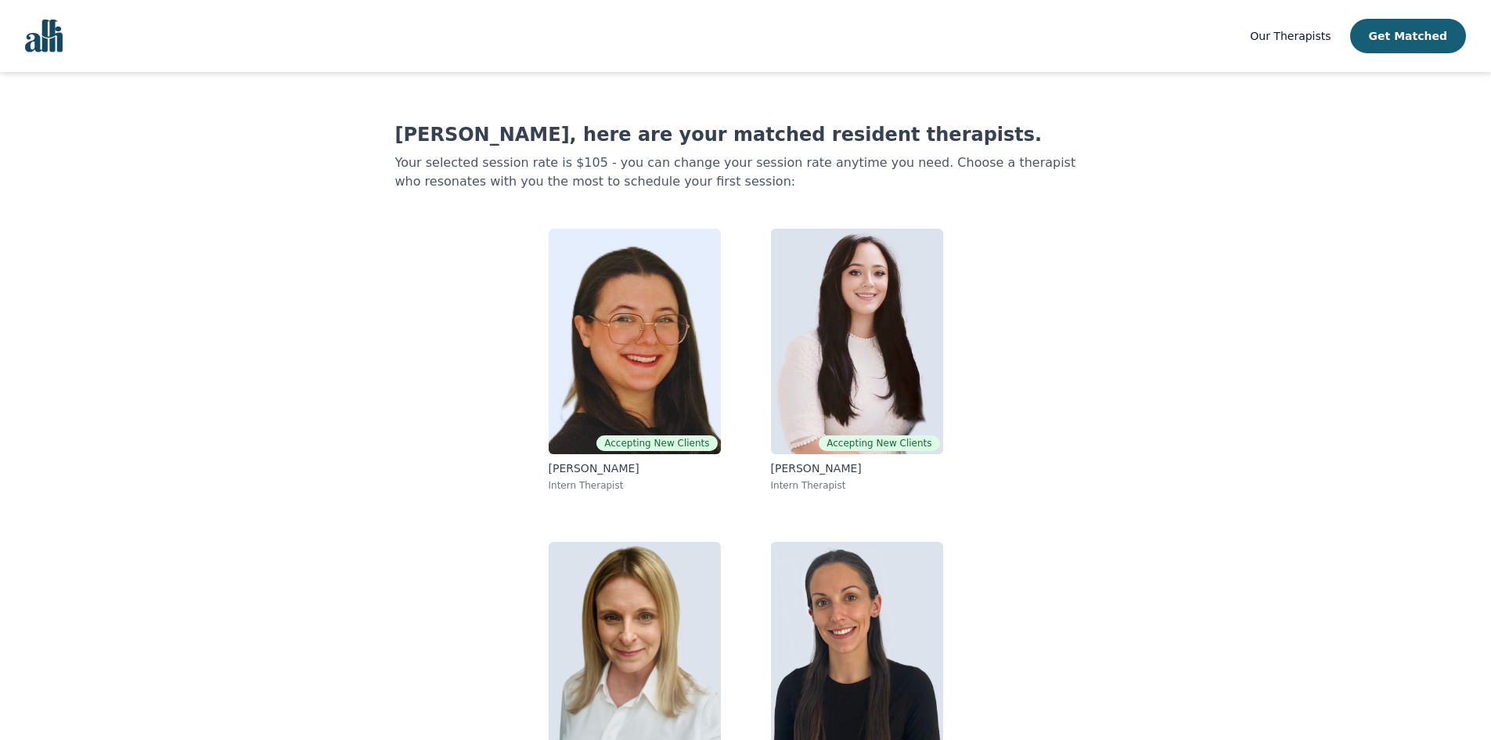
scroll to position [46, 0]
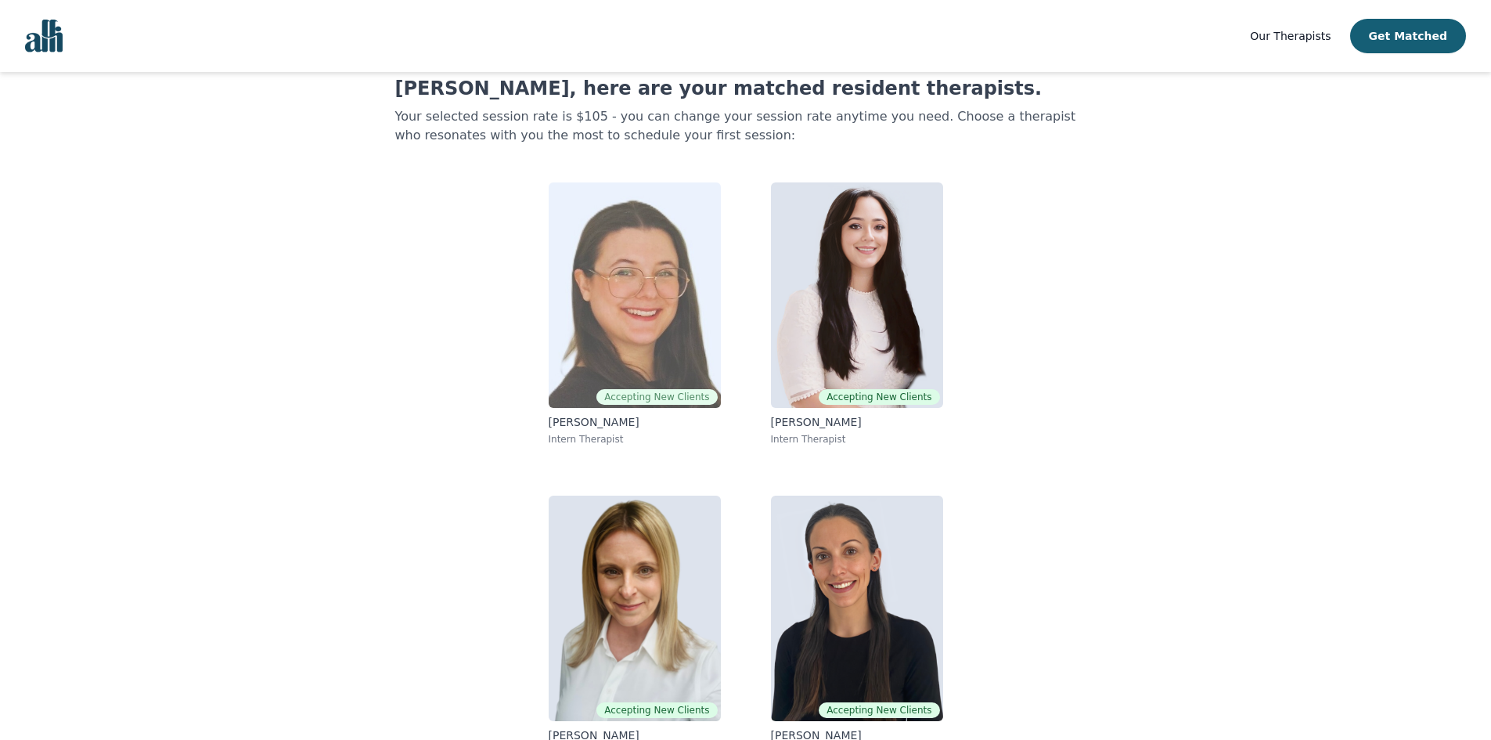
click at [672, 311] on img at bounding box center [635, 294] width 172 height 225
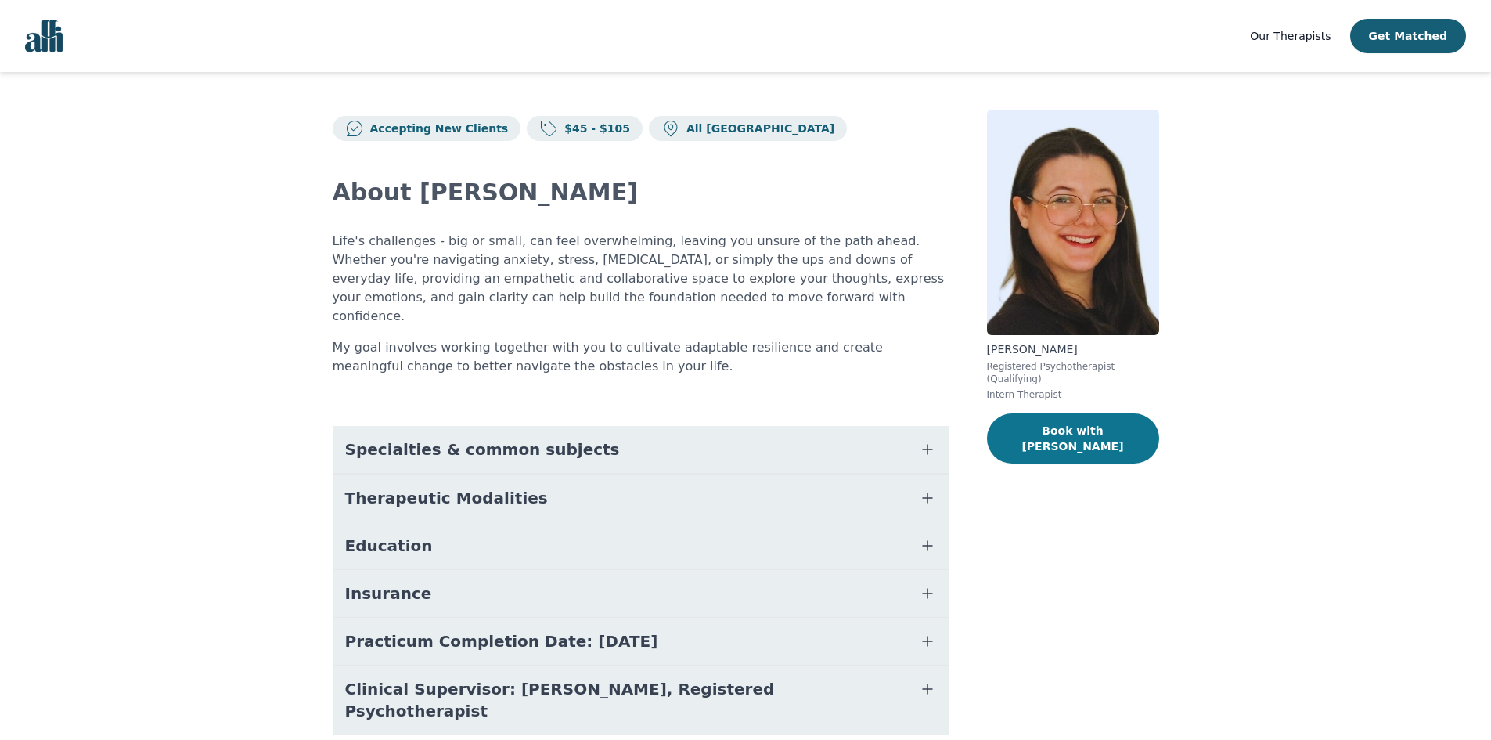
click at [1117, 424] on button "Book with [PERSON_NAME]" at bounding box center [1073, 438] width 172 height 50
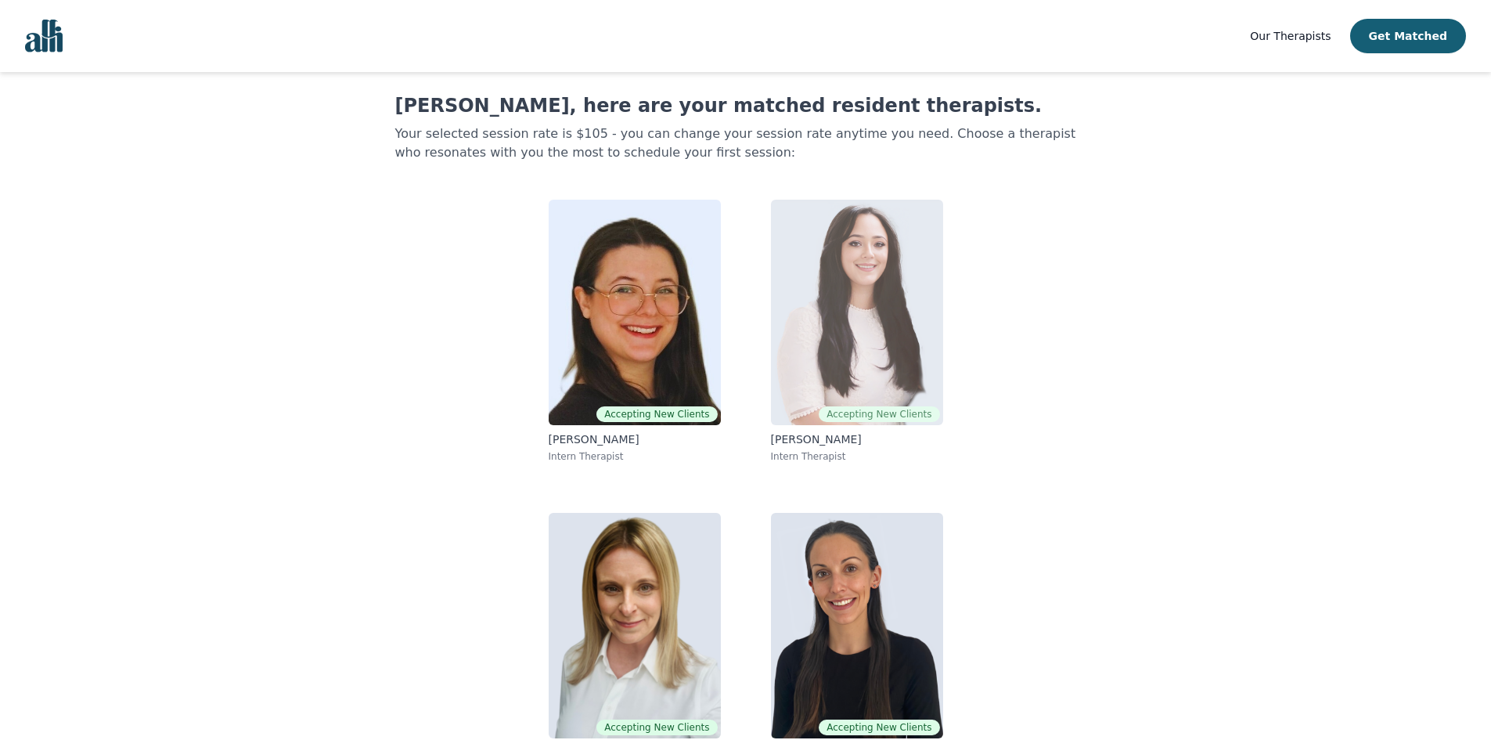
click at [862, 324] on img at bounding box center [857, 312] width 172 height 225
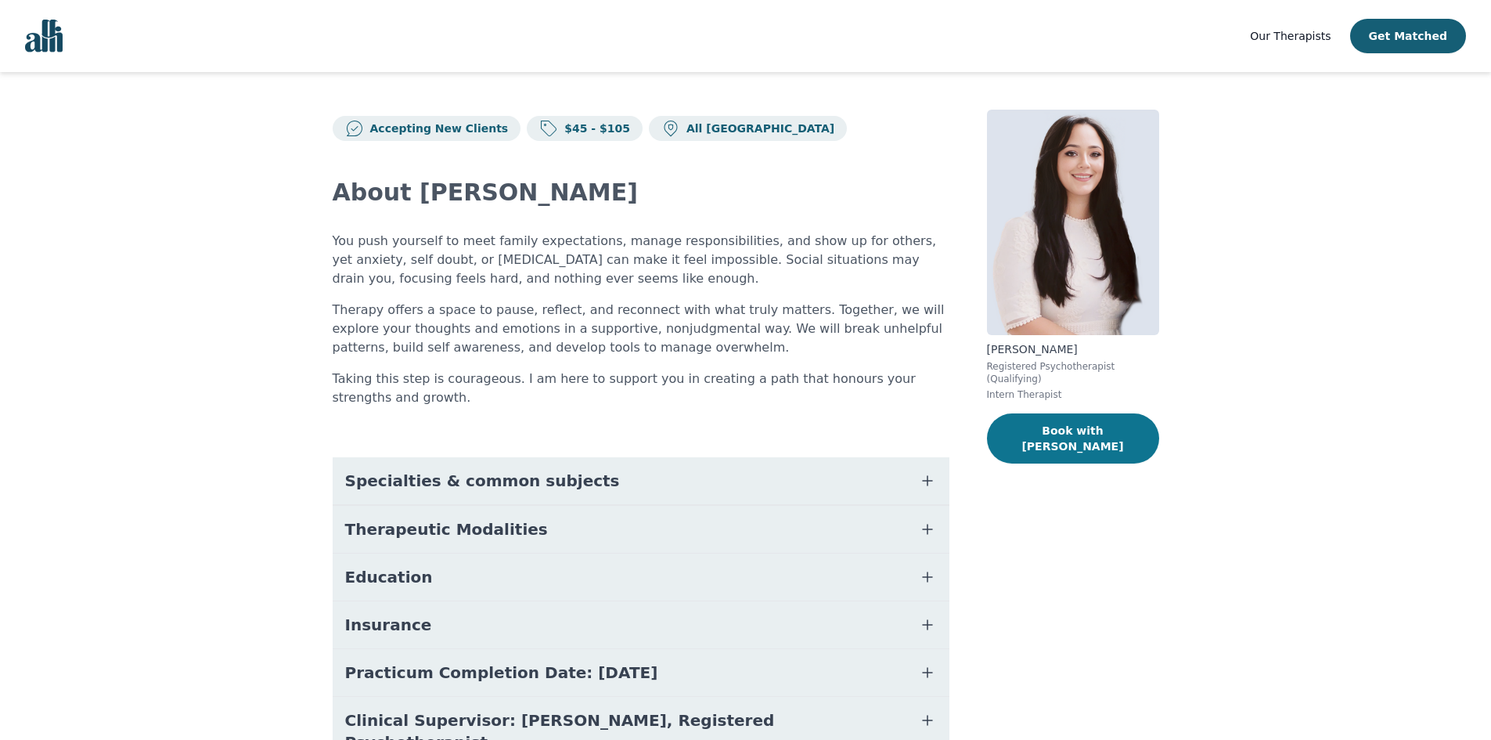
click at [1072, 419] on button "Book with [PERSON_NAME]" at bounding box center [1073, 438] width 172 height 50
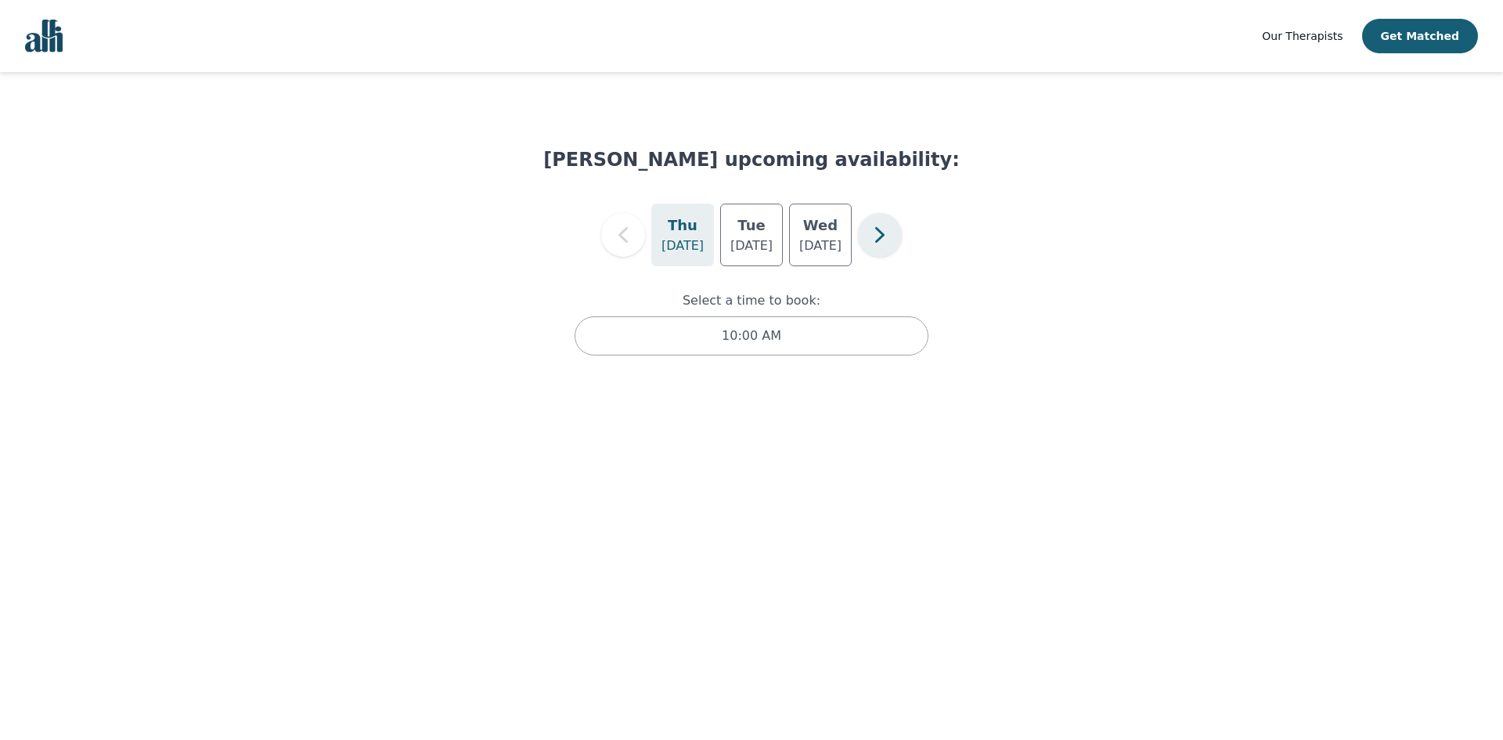
click at [867, 233] on icon "button" at bounding box center [879, 234] width 31 height 31
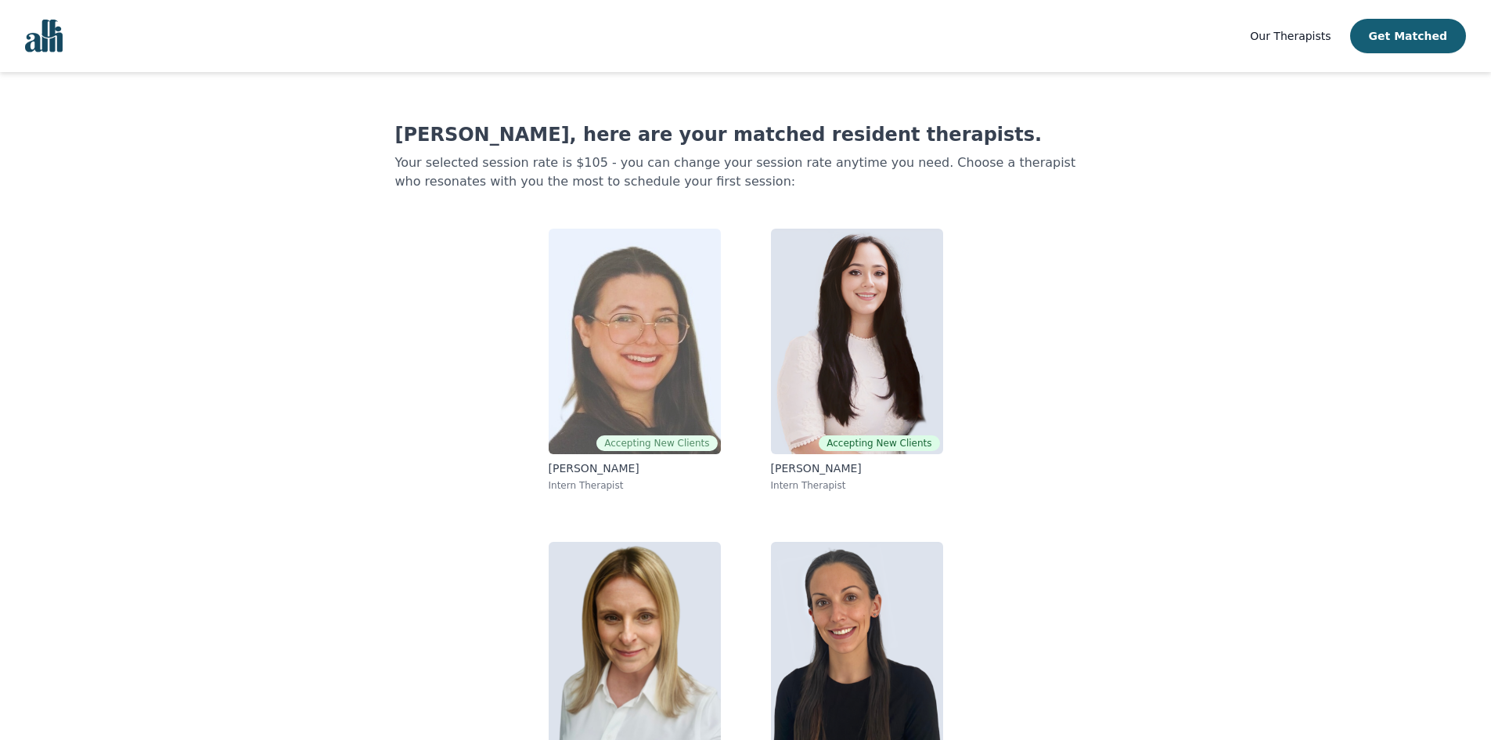
scroll to position [29, 0]
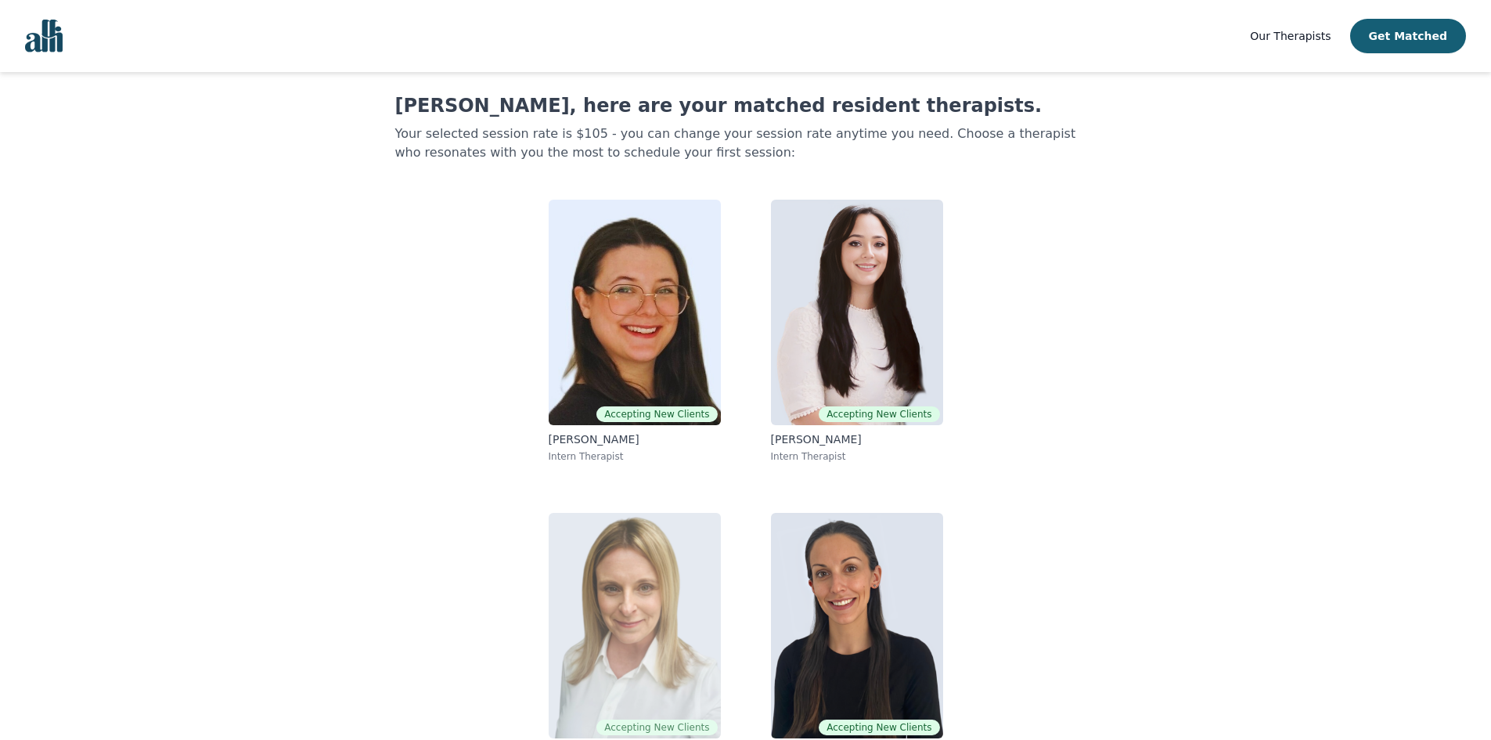
click at [619, 643] on img at bounding box center [635, 625] width 172 height 225
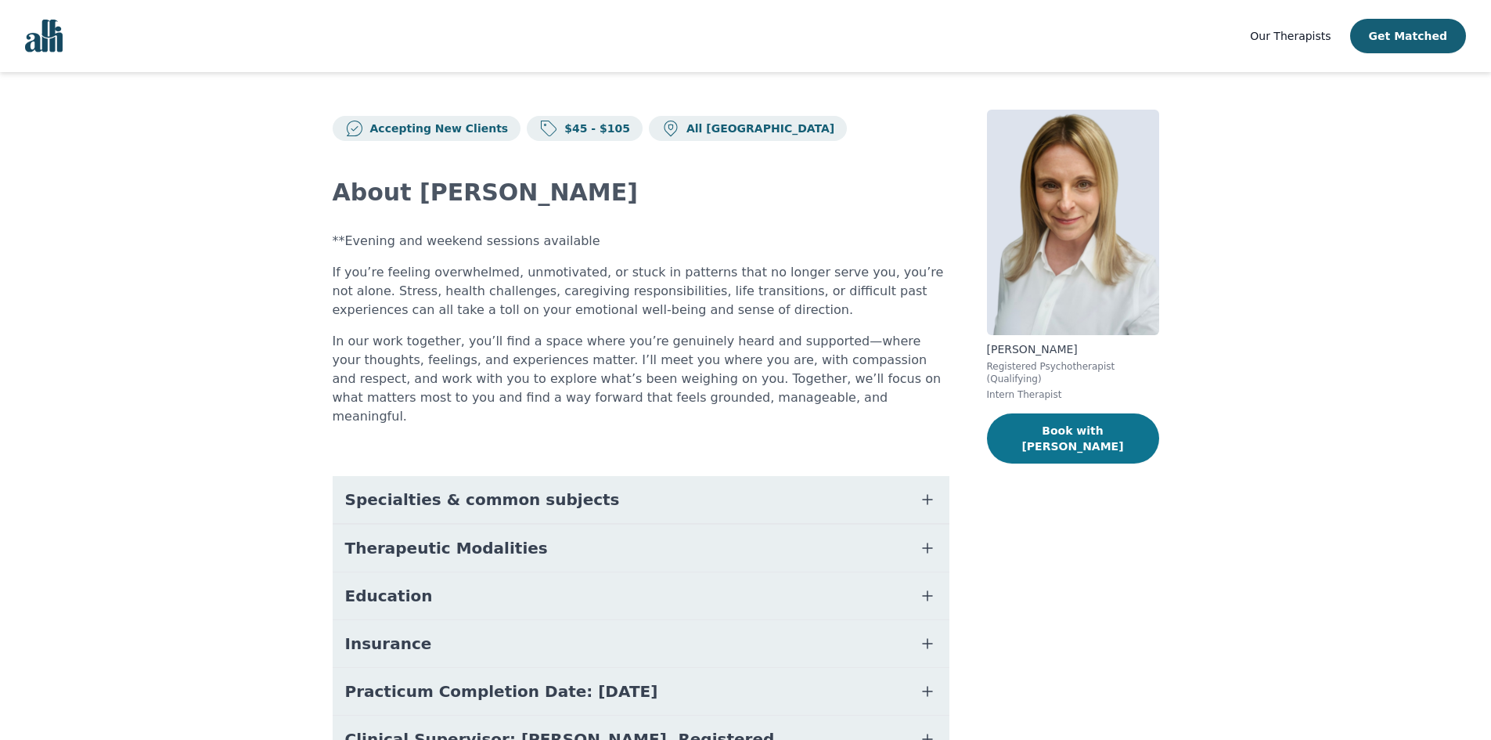
click at [1098, 427] on button "Book with [PERSON_NAME]" at bounding box center [1073, 438] width 172 height 50
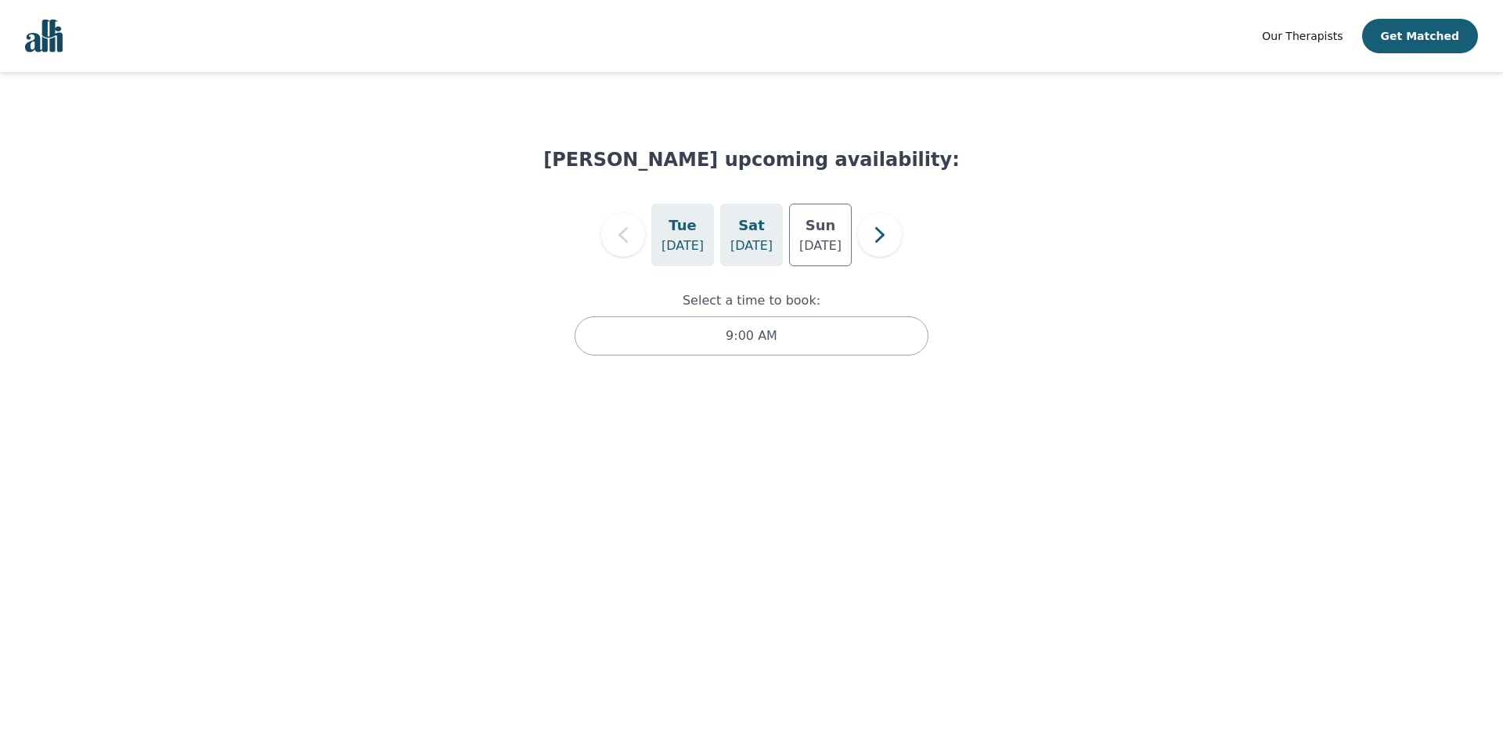
click at [773, 247] on div "[DATE]" at bounding box center [751, 235] width 63 height 63
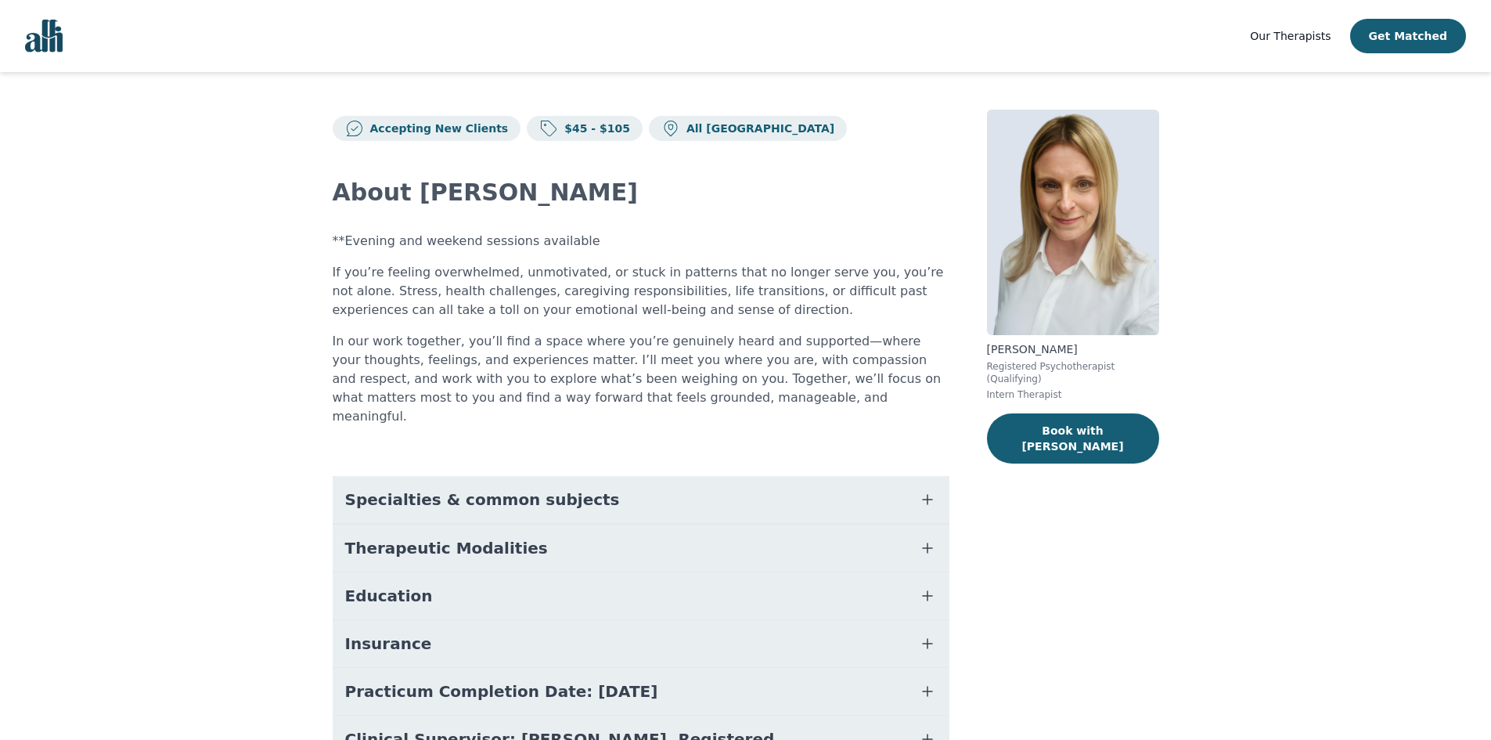
scroll to position [29, 0]
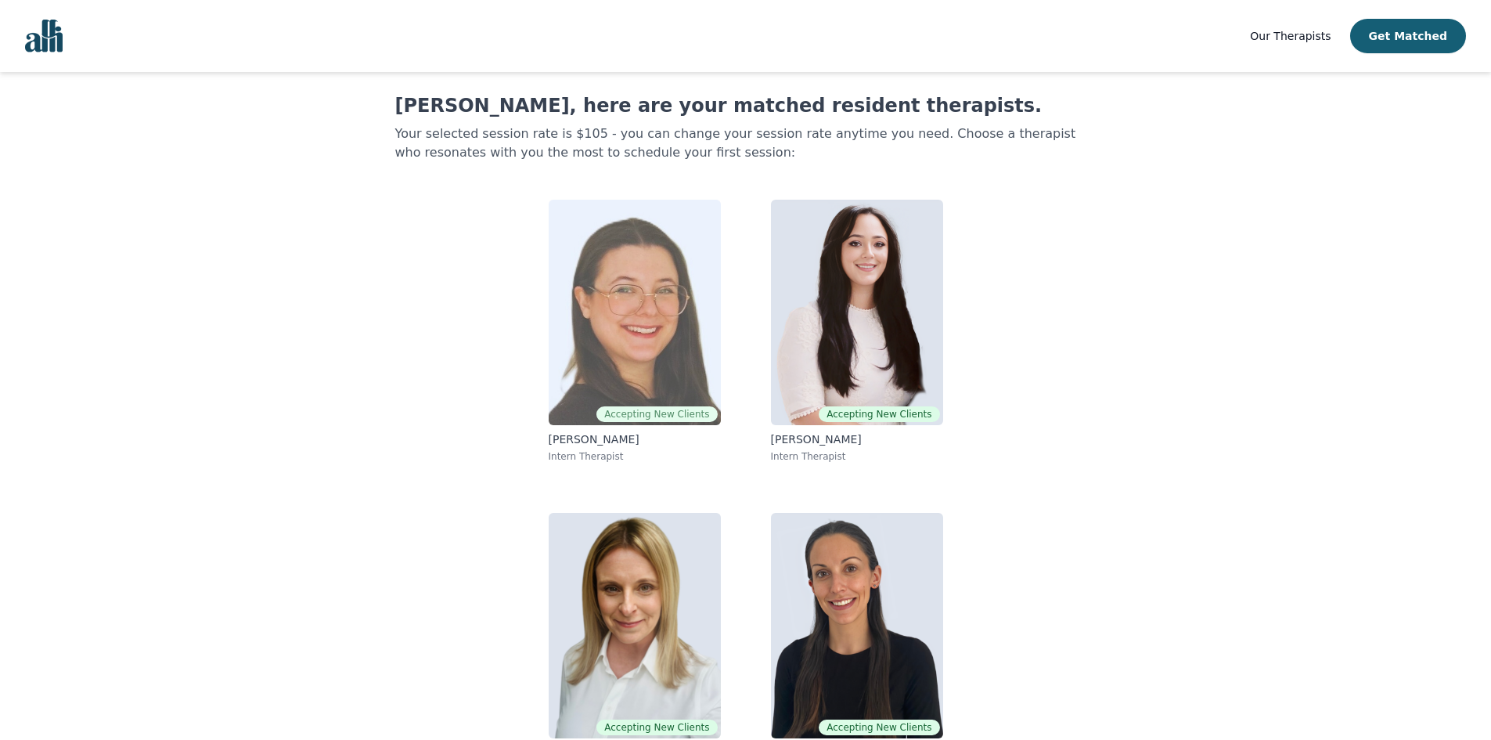
click at [676, 256] on img at bounding box center [635, 312] width 172 height 225
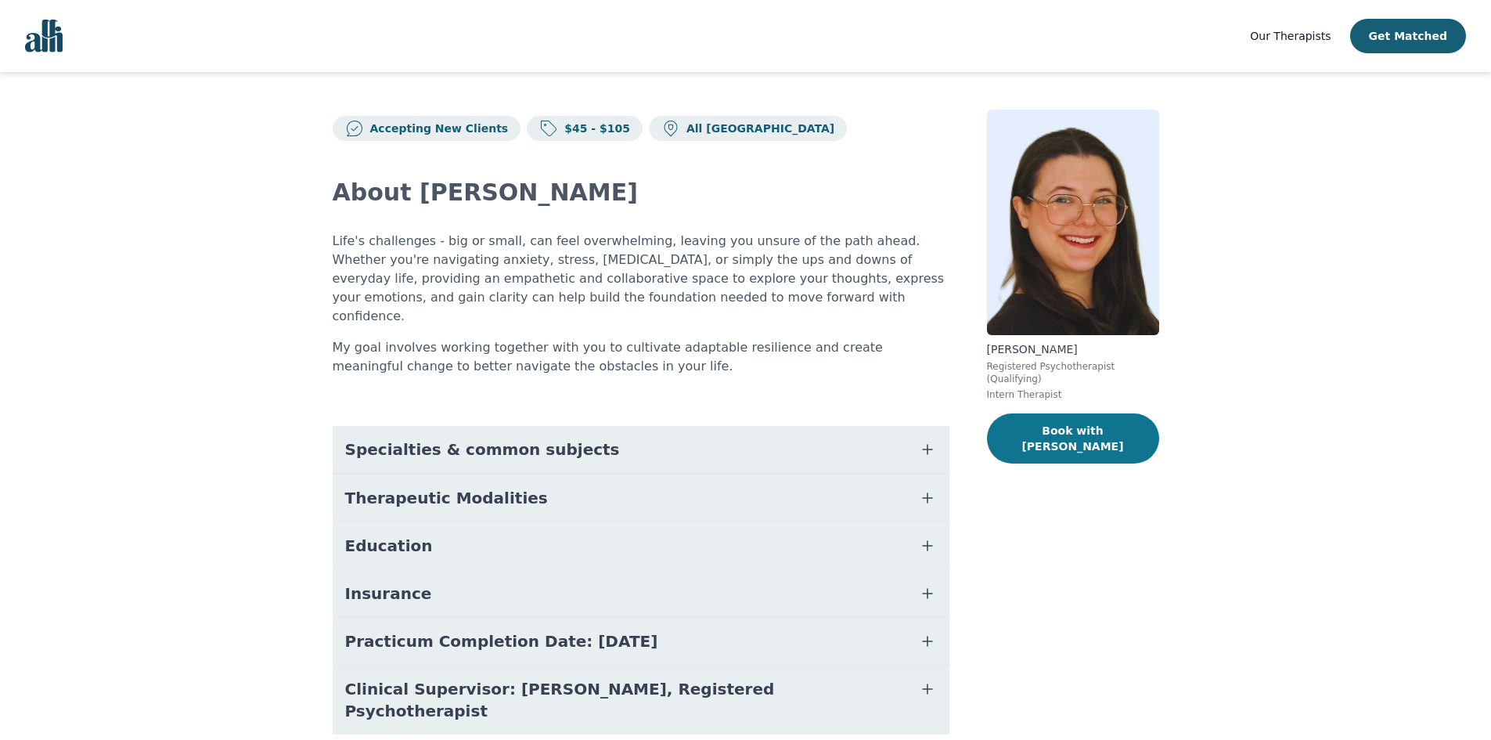
click at [1105, 421] on button "Book with [PERSON_NAME]" at bounding box center [1073, 438] width 172 height 50
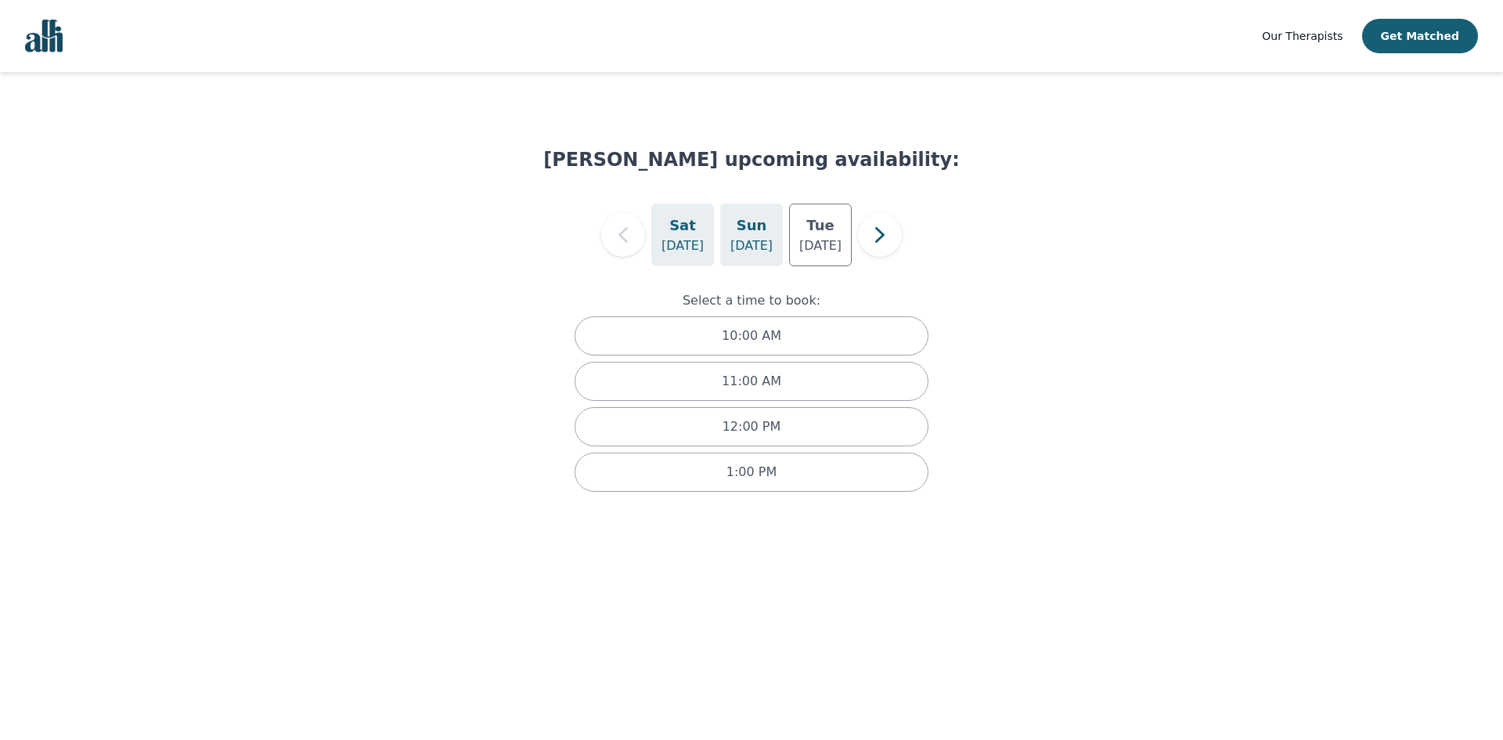
click at [765, 227] on div "[DATE]" at bounding box center [751, 235] width 63 height 63
click at [672, 240] on p "[DATE]" at bounding box center [682, 245] width 42 height 19
click at [738, 240] on p "[DATE]" at bounding box center [751, 245] width 42 height 19
click at [741, 335] on p "10:00 AM" at bounding box center [751, 335] width 59 height 19
